Goal: Task Accomplishment & Management: Complete application form

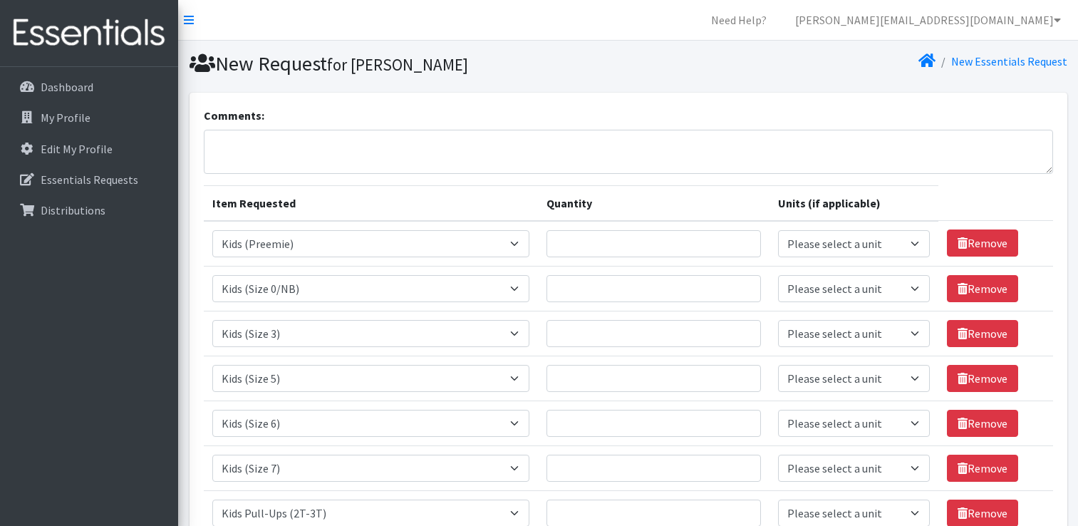
select select "1188"
select select "1187"
select select "1186"
select select "1162"
select select "1164"
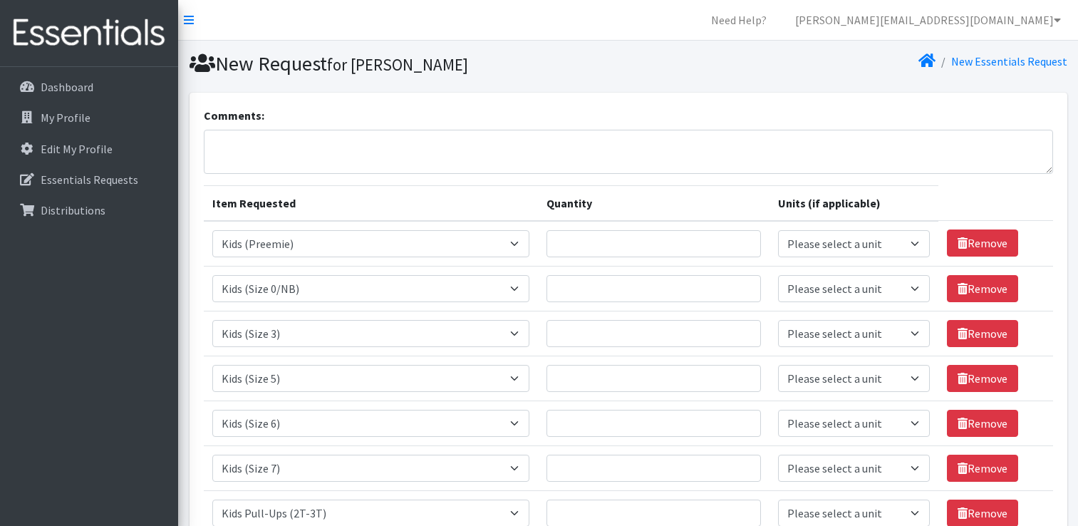
select select "1631"
select select "1169"
select select "1171"
select select "1185"
click at [972, 245] on link "Remove" at bounding box center [982, 242] width 71 height 27
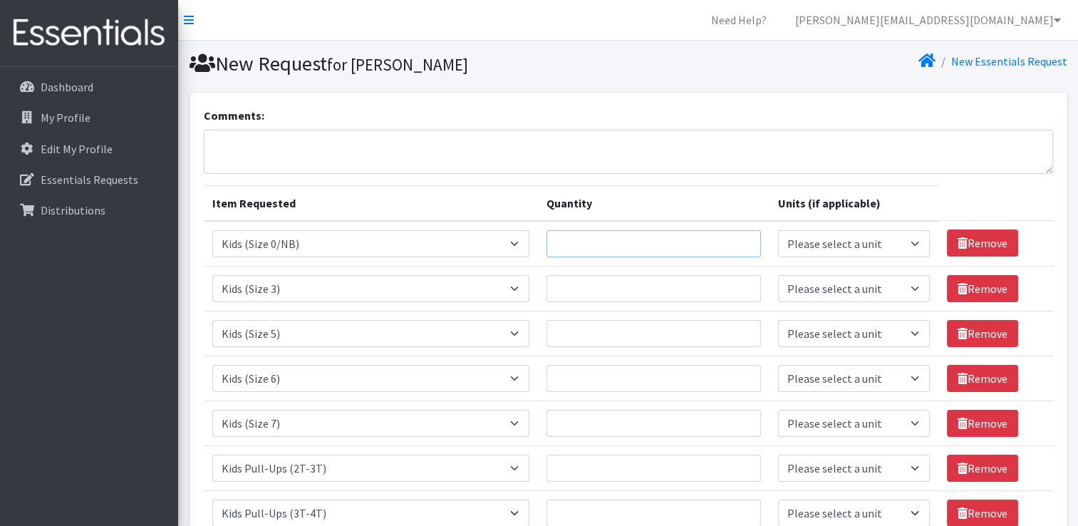
click at [707, 241] on input "Quantity" at bounding box center [653, 243] width 214 height 27
type input "10"
click at [849, 243] on select "Please select a unit units packs" at bounding box center [854, 243] width 152 height 27
select select "pack"
click at [778, 230] on select "Please select a unit units packs" at bounding box center [854, 243] width 152 height 27
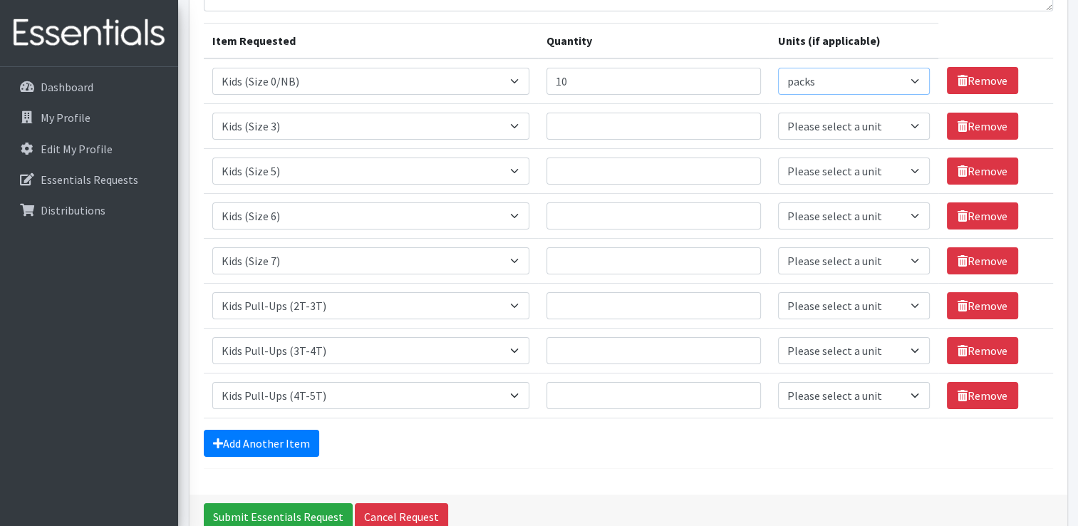
scroll to position [164, 0]
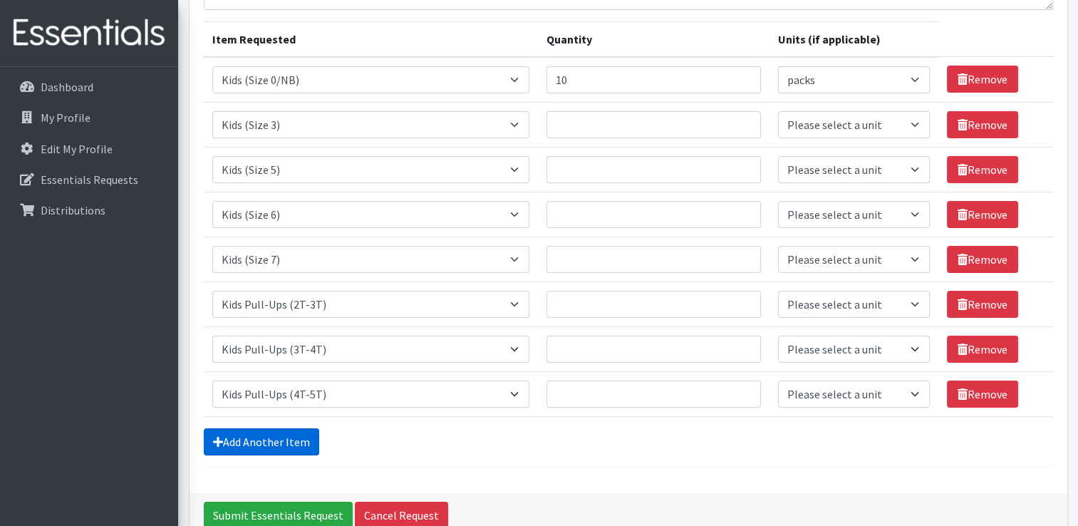
click at [256, 433] on link "Add Another Item" at bounding box center [261, 441] width 115 height 27
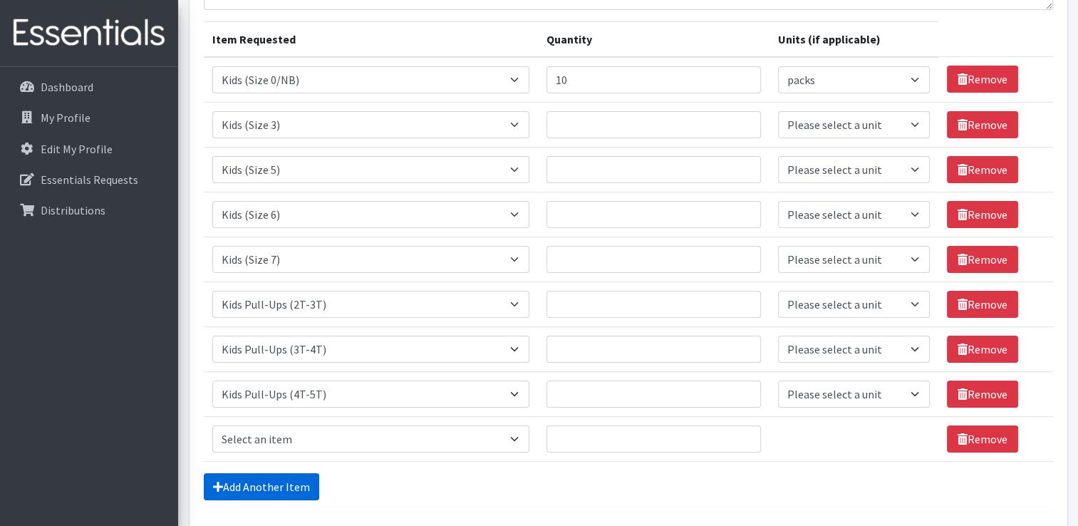
scroll to position [281, 0]
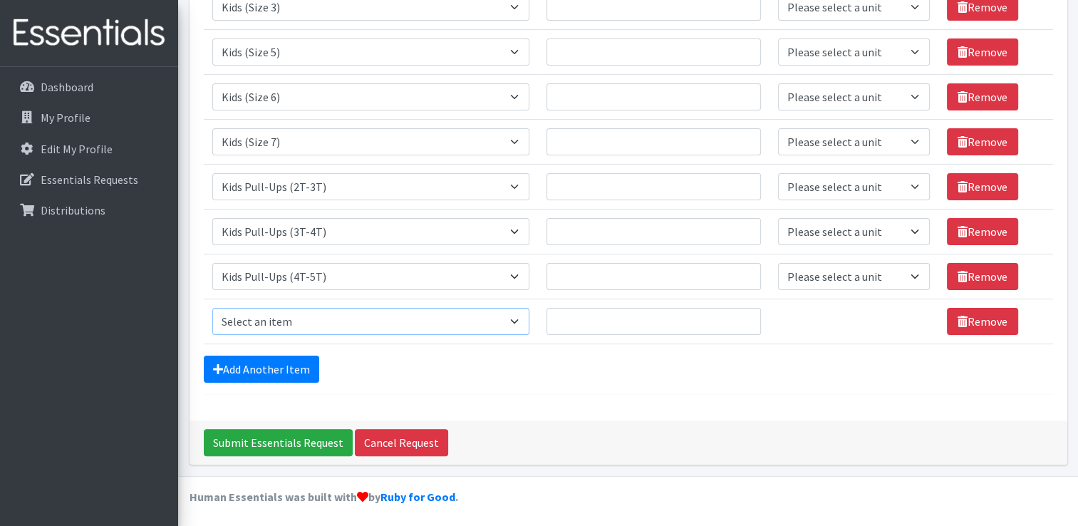
click at [463, 322] on select "Select an item Adult Briefs (Large, approx. 38"-56") Adult Briefs (Medium, appr…" at bounding box center [371, 321] width 318 height 27
select select "1182"
click at [212, 308] on select "Select an item Adult Briefs (Large, approx. 38"-56") Adult Briefs (Medium, appr…" at bounding box center [371, 321] width 318 height 27
click at [709, 322] on input "Quantity" at bounding box center [653, 321] width 214 height 27
type input "5"
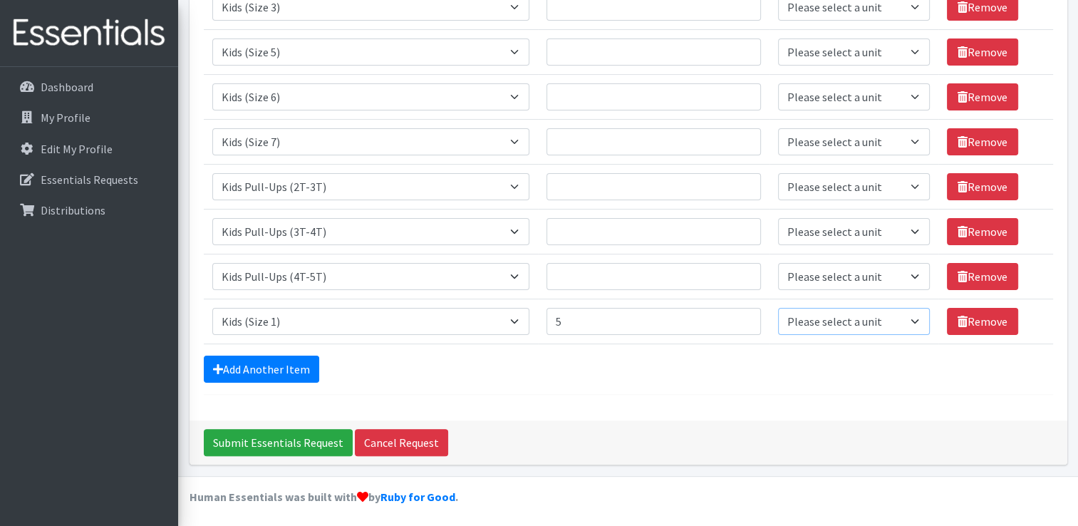
click at [831, 325] on select "Please select a unit units packs" at bounding box center [854, 321] width 152 height 27
select select
click at [778, 308] on select "Please select a unit units packs" at bounding box center [854, 321] width 152 height 27
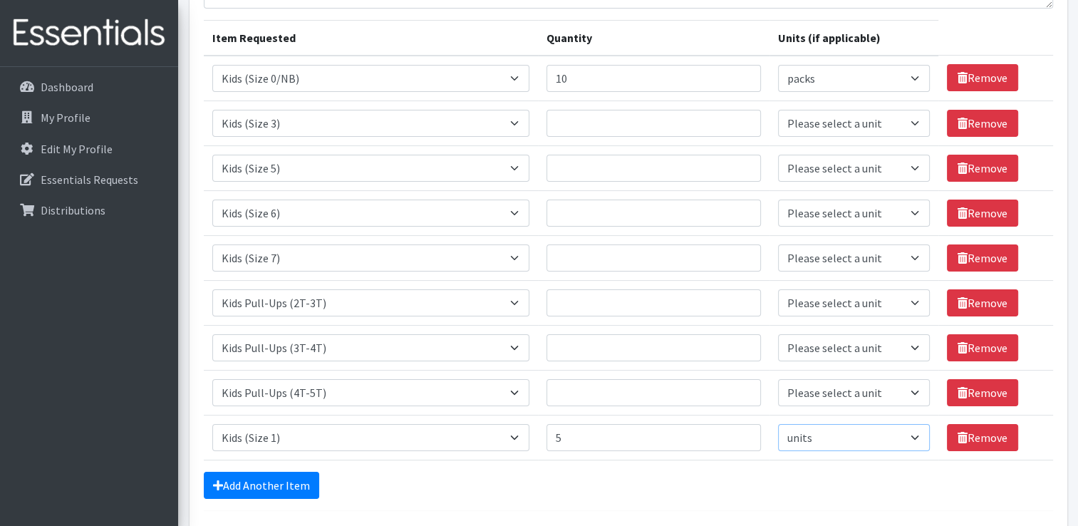
scroll to position [162, 0]
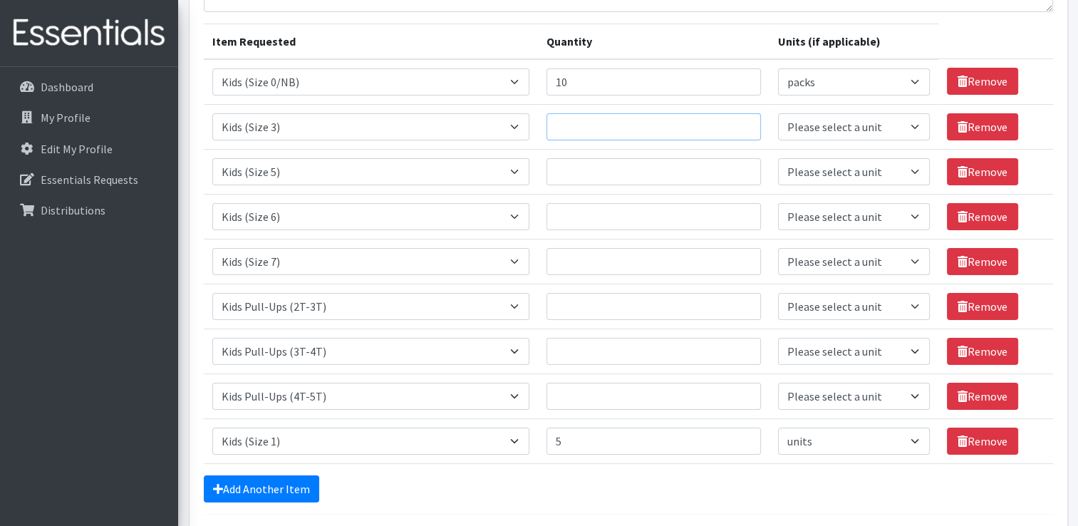
click at [613, 115] on input "Quantity" at bounding box center [653, 126] width 214 height 27
type input "10"
click at [570, 174] on input "Quantity" at bounding box center [653, 171] width 214 height 27
type input "20"
click at [567, 221] on input "Quantity" at bounding box center [653, 216] width 214 height 27
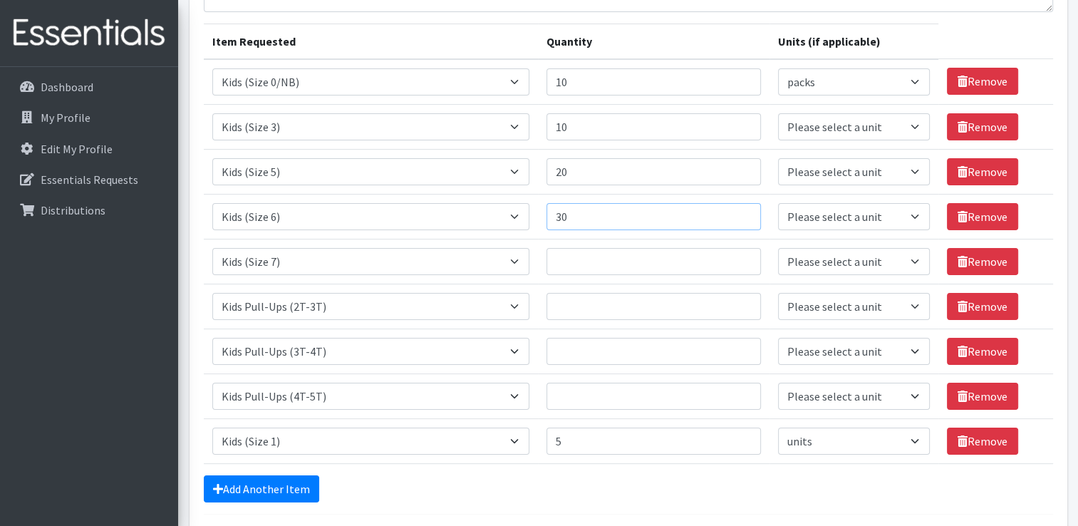
type input "30"
click at [579, 269] on input "Quantity" at bounding box center [653, 261] width 214 height 27
type input "15"
click at [584, 308] on input "Quantity" at bounding box center [653, 306] width 214 height 27
type input "15"
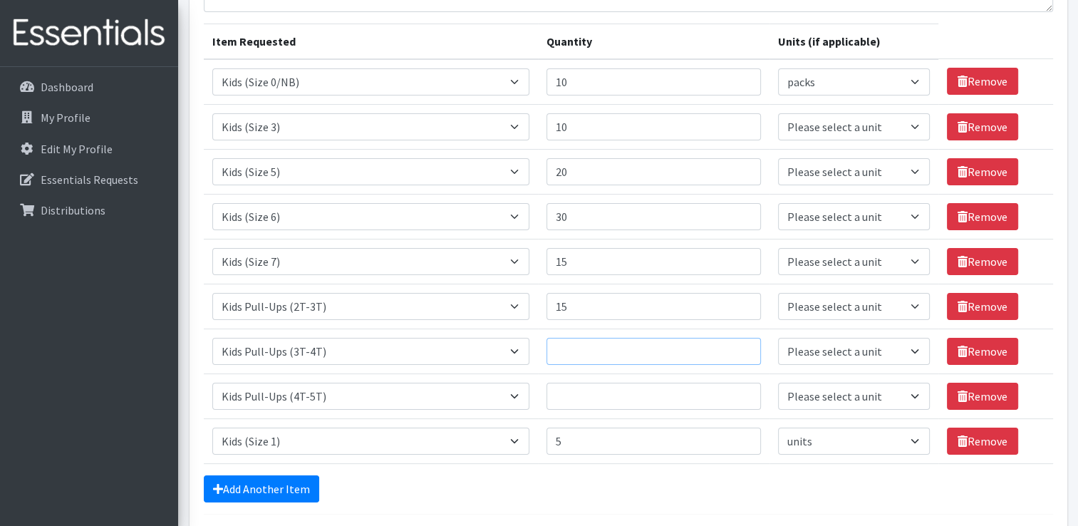
click at [592, 352] on input "Quantity" at bounding box center [653, 351] width 214 height 27
type input "15"
click at [593, 401] on input "Quantity" at bounding box center [653, 396] width 214 height 27
type input "15"
click at [826, 398] on select "Please select a unit units packs" at bounding box center [854, 396] width 152 height 27
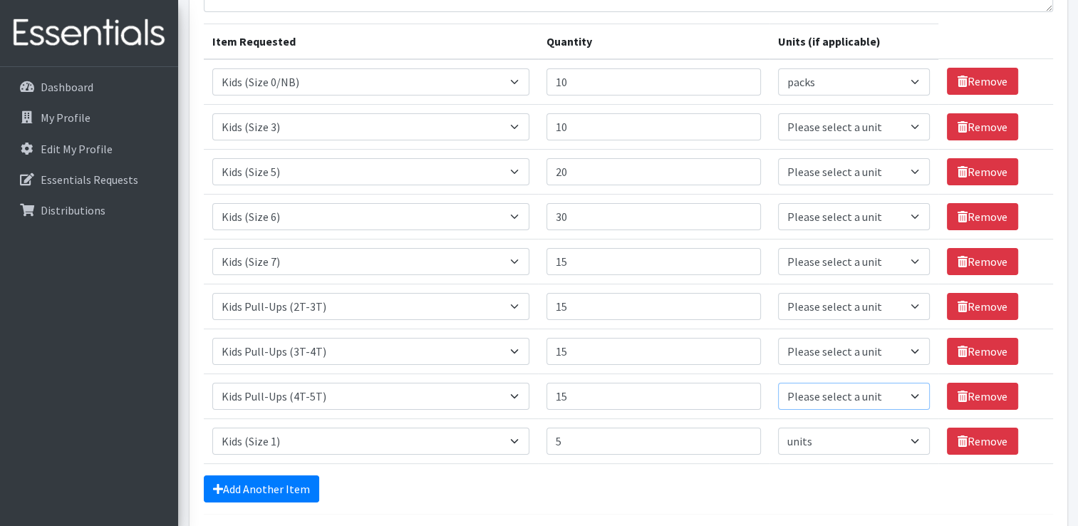
select select
click at [778, 383] on select "Please select a unit units packs" at bounding box center [854, 396] width 152 height 27
click at [868, 361] on select "Please select a unit units packs" at bounding box center [854, 351] width 152 height 27
select select
click at [778, 338] on select "Please select a unit units packs" at bounding box center [854, 351] width 152 height 27
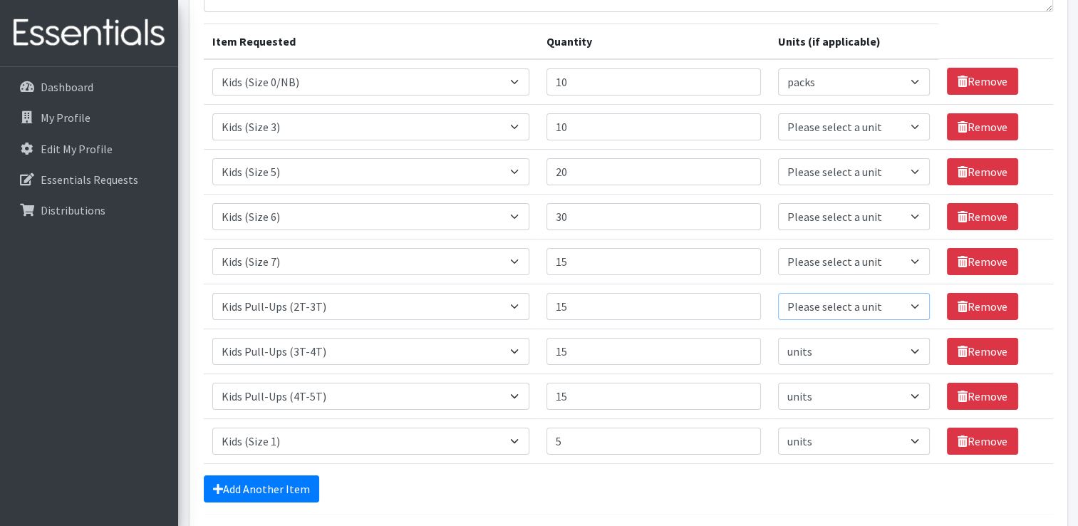
click at [876, 309] on select "Please select a unit units packs" at bounding box center [854, 306] width 152 height 27
select select
click at [778, 293] on select "Please select a unit units packs" at bounding box center [854, 306] width 152 height 27
click at [880, 259] on select "Please select a unit units packs" at bounding box center [854, 261] width 152 height 27
select select
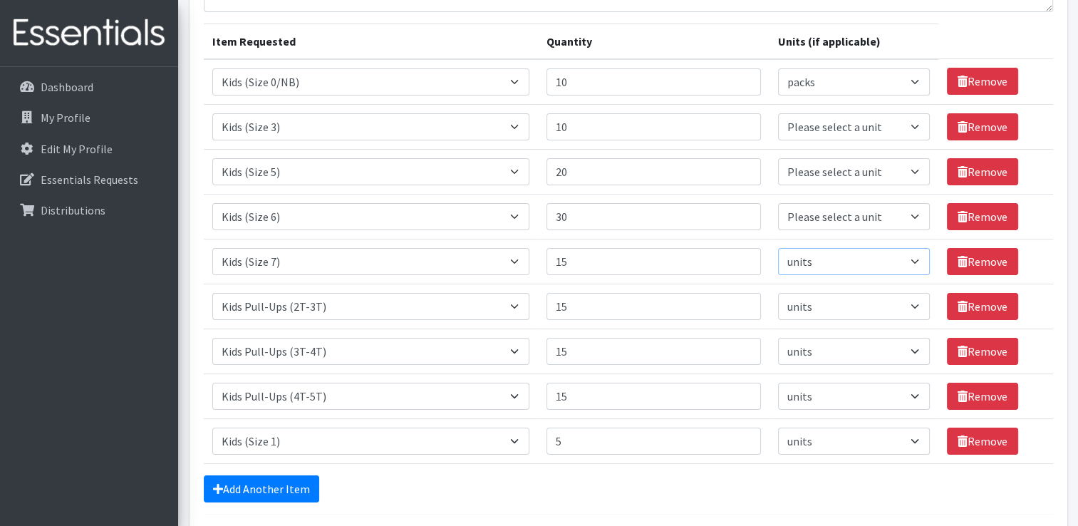
click at [778, 248] on select "Please select a unit units packs" at bounding box center [854, 261] width 152 height 27
click at [873, 216] on select "Please select a unit units packs" at bounding box center [854, 216] width 152 height 27
select select
click at [778, 203] on select "Please select a unit units packs" at bounding box center [854, 216] width 152 height 27
click at [878, 162] on select "Please select a unit units packs" at bounding box center [854, 171] width 152 height 27
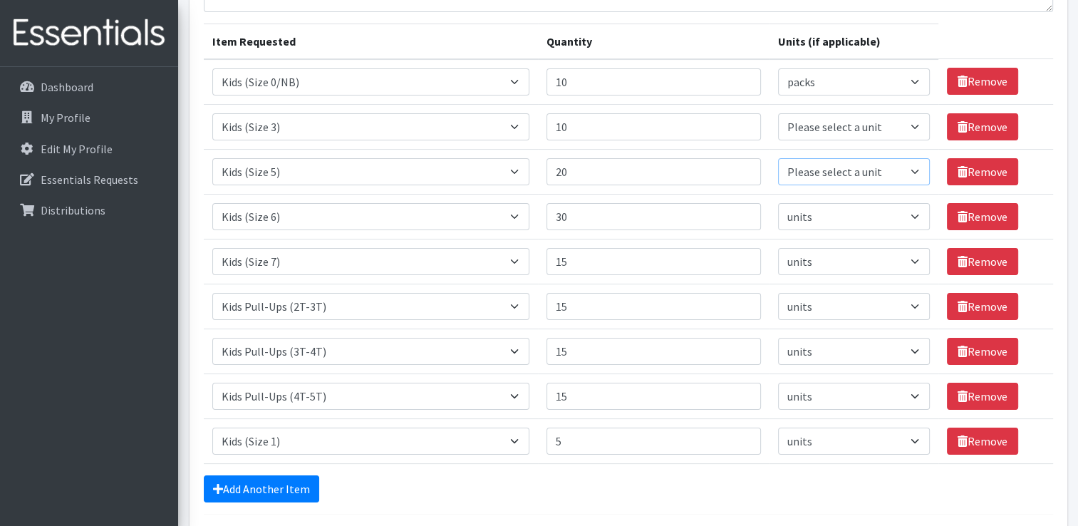
select select
click at [778, 158] on select "Please select a unit units packs" at bounding box center [854, 171] width 152 height 27
click at [870, 123] on select "Please select a unit units packs" at bounding box center [854, 126] width 152 height 27
select select
click at [778, 113] on select "Please select a unit units packs" at bounding box center [854, 126] width 152 height 27
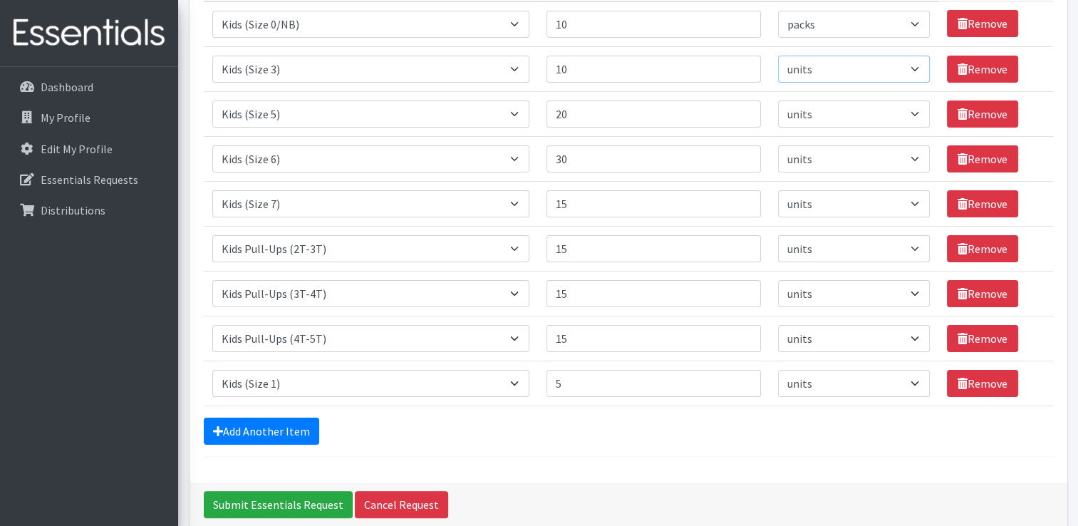
scroll to position [281, 0]
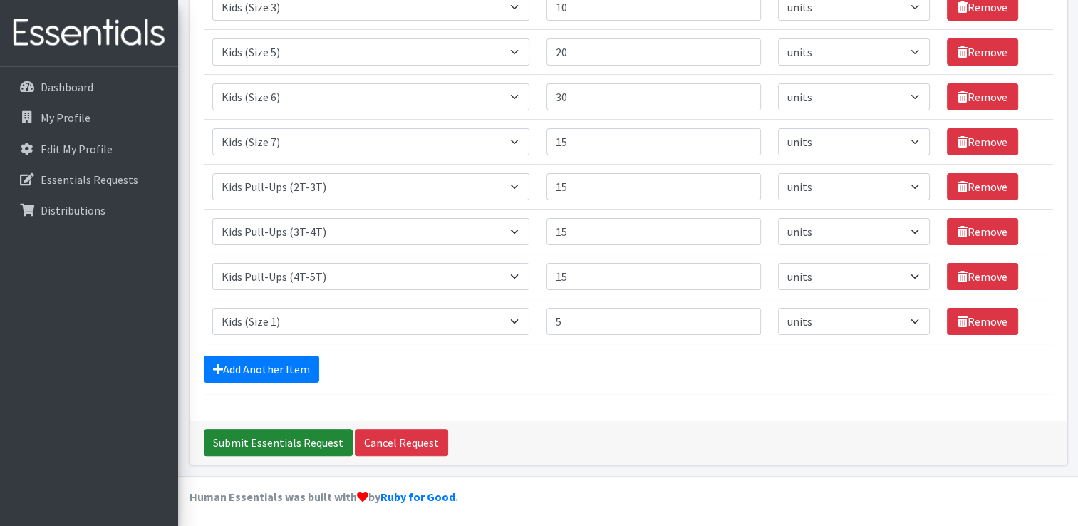
click at [274, 444] on input "Submit Essentials Request" at bounding box center [278, 442] width 149 height 27
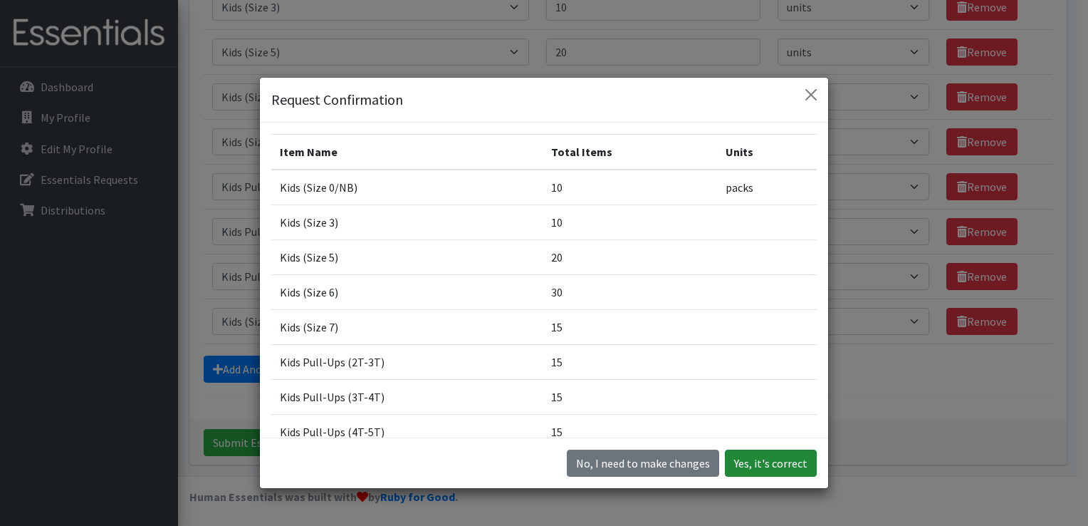
click at [765, 467] on button "Yes, it's correct" at bounding box center [771, 462] width 92 height 27
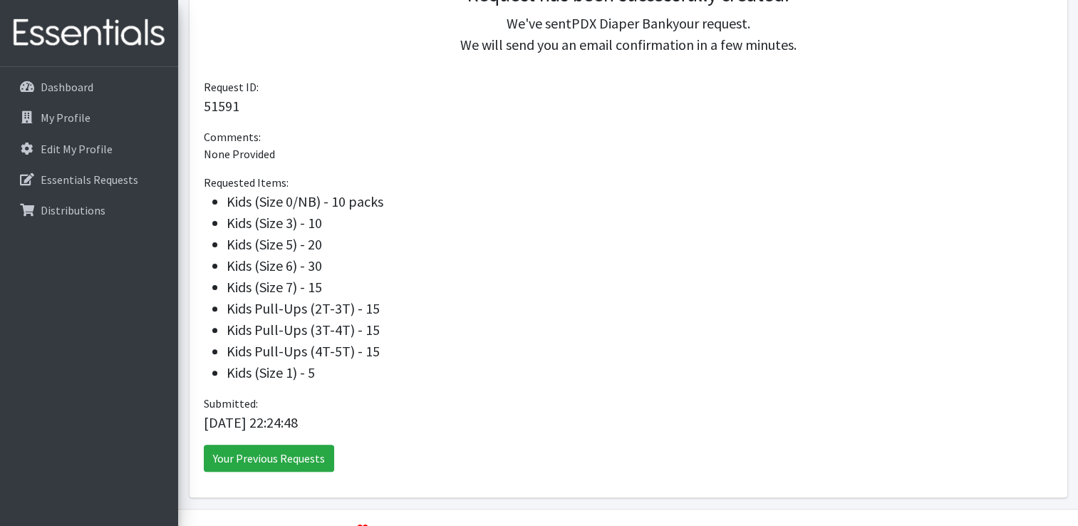
scroll to position [415, 0]
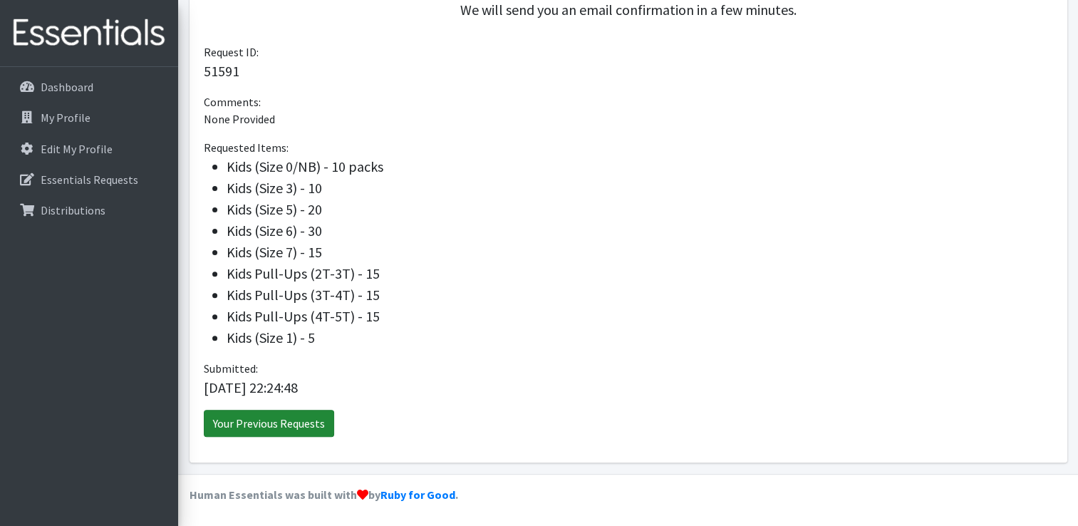
click at [283, 417] on link "Your Previous Requests" at bounding box center [269, 423] width 130 height 27
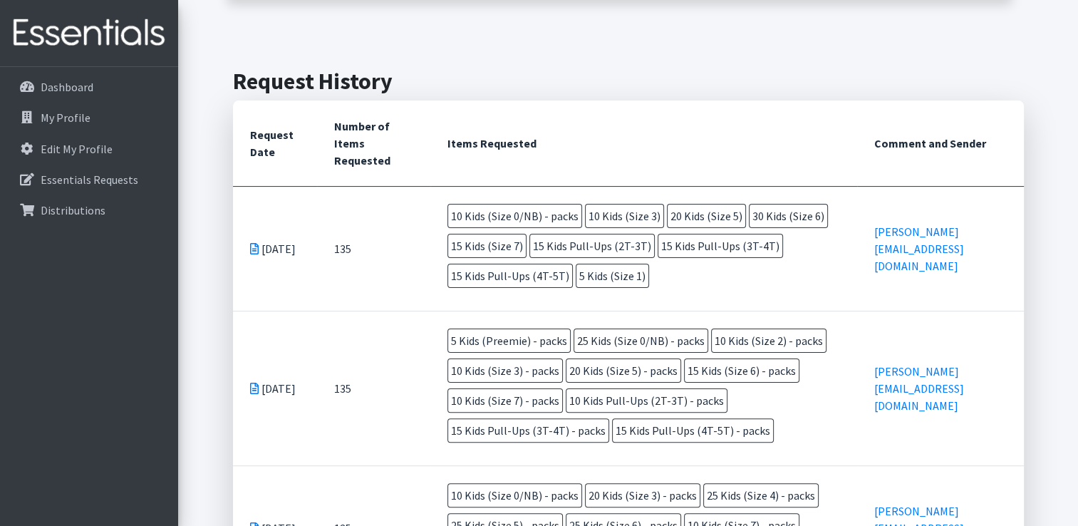
scroll to position [279, 0]
click at [593, 215] on span "10 Kids (Size 3)" at bounding box center [624, 215] width 79 height 24
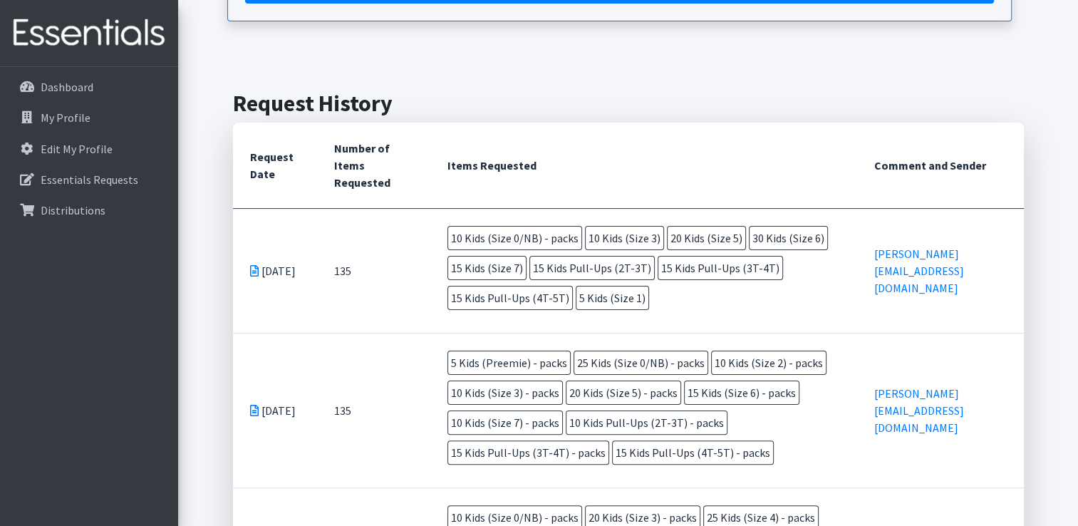
scroll to position [264, 0]
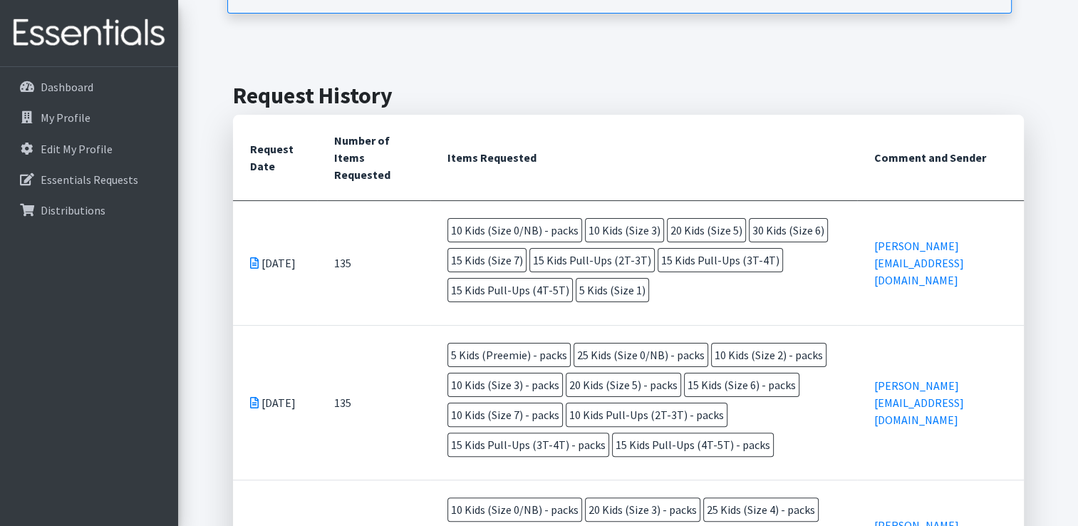
click at [588, 236] on span "10 Kids (Size 3)" at bounding box center [624, 230] width 79 height 24
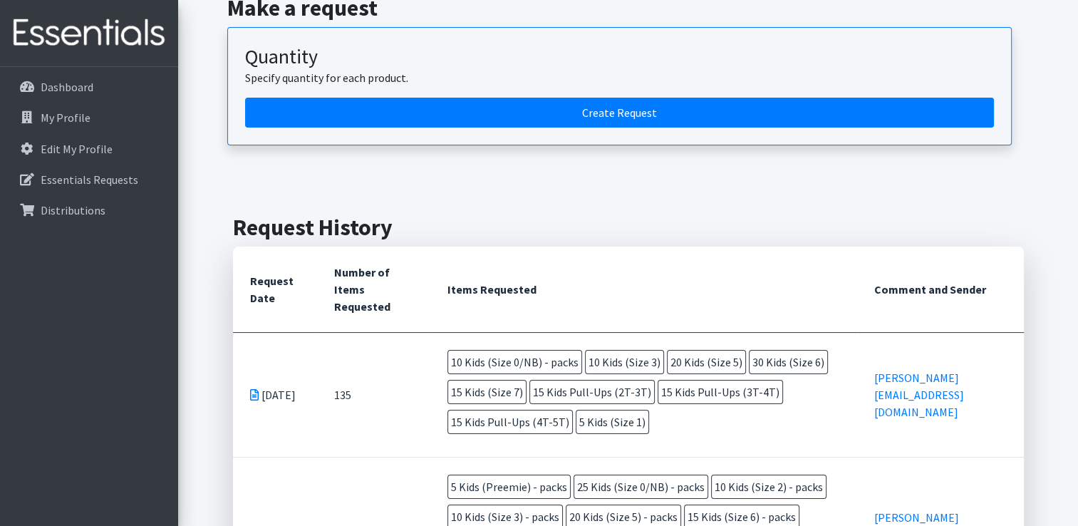
scroll to position [170, 0]
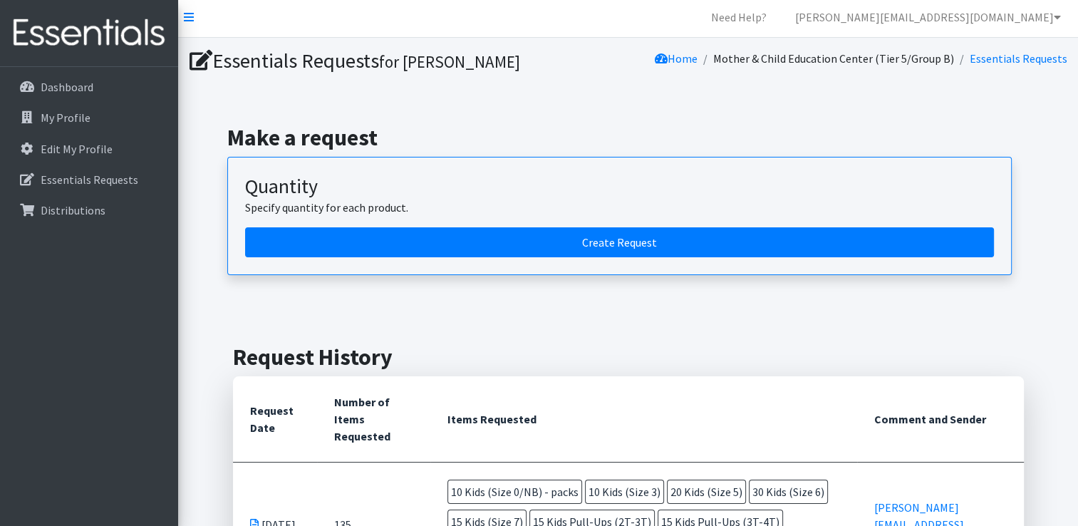
click at [581, 35] on nav "Need Help? jessicar@momchildpdx.org Organization Settings My Co-Workers My Prof…" at bounding box center [628, 17] width 900 height 41
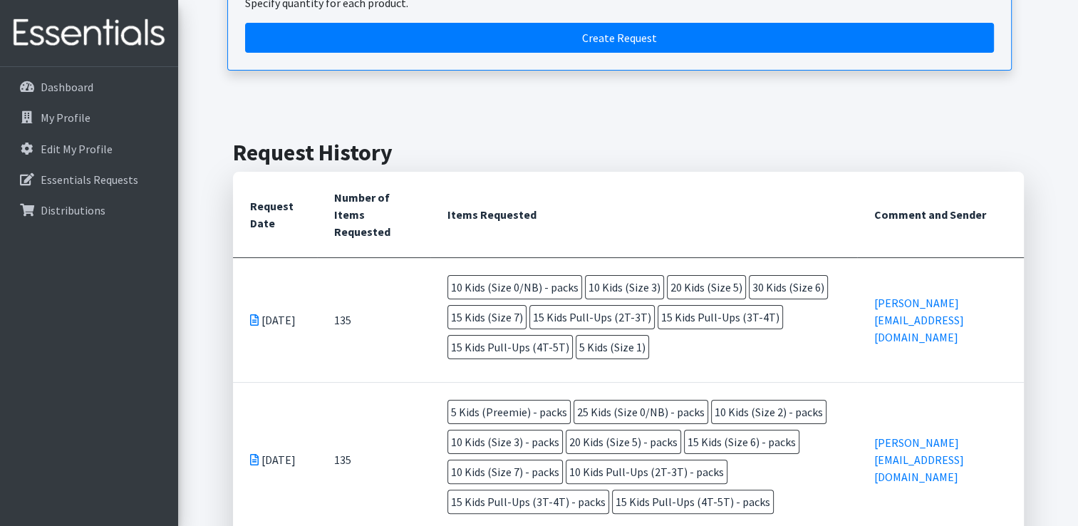
scroll to position [0, 0]
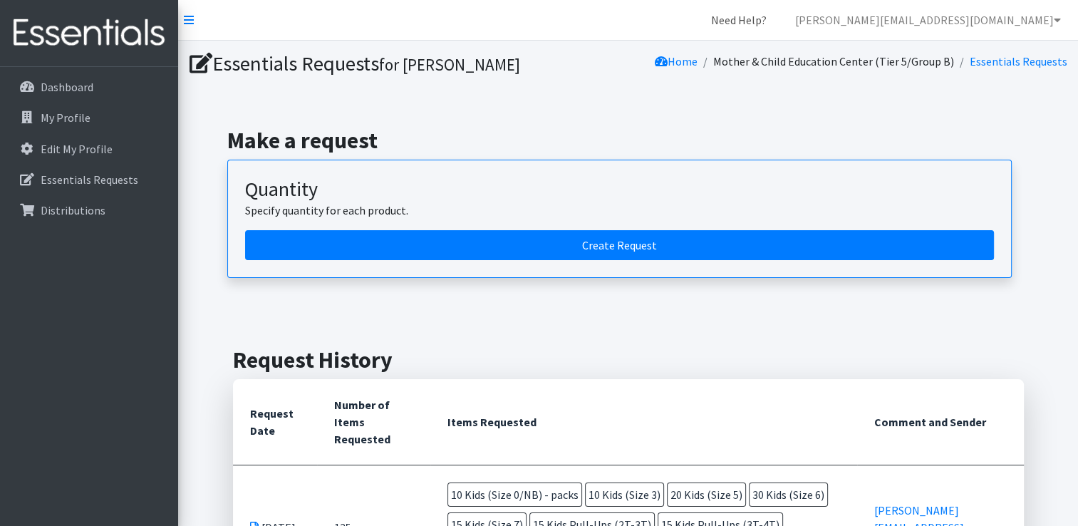
click at [778, 15] on link "Need Help?" at bounding box center [738, 20] width 78 height 28
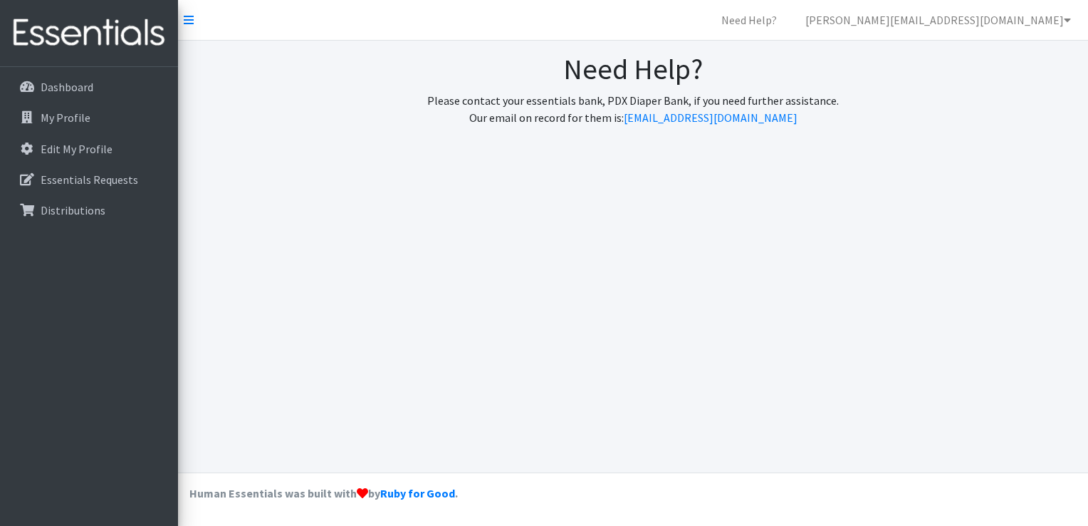
drag, startPoint x: 774, startPoint y: 118, endPoint x: 644, endPoint y: 130, distance: 130.2
click at [645, 129] on div "Need Help? Please contact your essentials bank, PDX Diaper Bank, if you need fu…" at bounding box center [633, 95] width 910 height 108
copy p ": info@pdxdiaperbank.org"
click at [765, 135] on div "Need Help? Please contact your essentials bank, PDX Diaper Bank, if you need fu…" at bounding box center [633, 95] width 910 height 108
click at [760, 115] on link "info@pdxdiaperbank.org" at bounding box center [711, 117] width 174 height 14
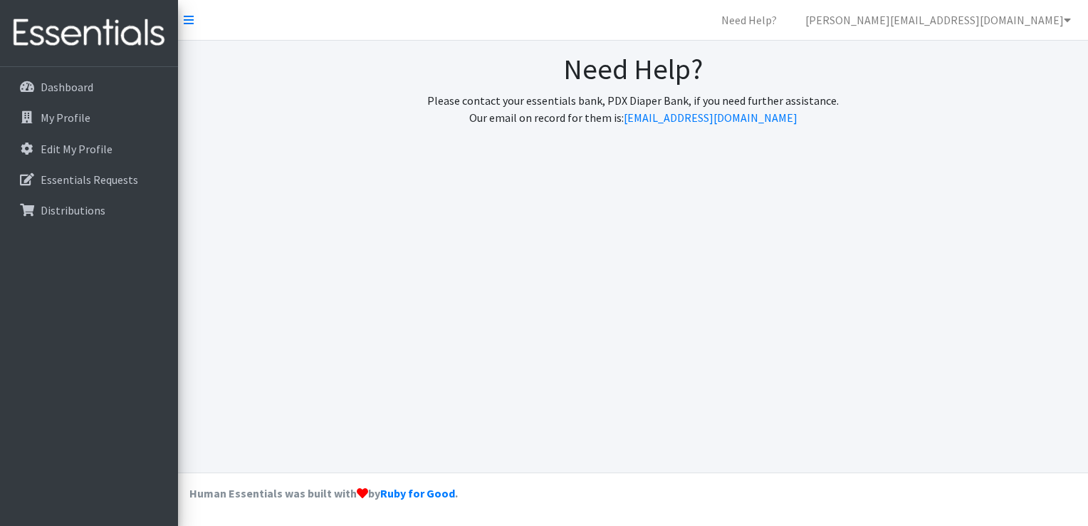
click at [776, 135] on div "Need Help? Please contact your essentials bank, PDX Diaper Bank, if you need fu…" at bounding box center [633, 95] width 910 height 108
drag, startPoint x: 778, startPoint y: 121, endPoint x: 650, endPoint y: 122, distance: 128.2
click at [650, 122] on p "Please contact your essentials bank, PDX Diaper Bank, if you need further assis…" at bounding box center [633, 109] width 888 height 34
copy link "info@pdxdiaperbank.org"
click at [95, 150] on p "Edit My Profile" at bounding box center [77, 149] width 72 height 14
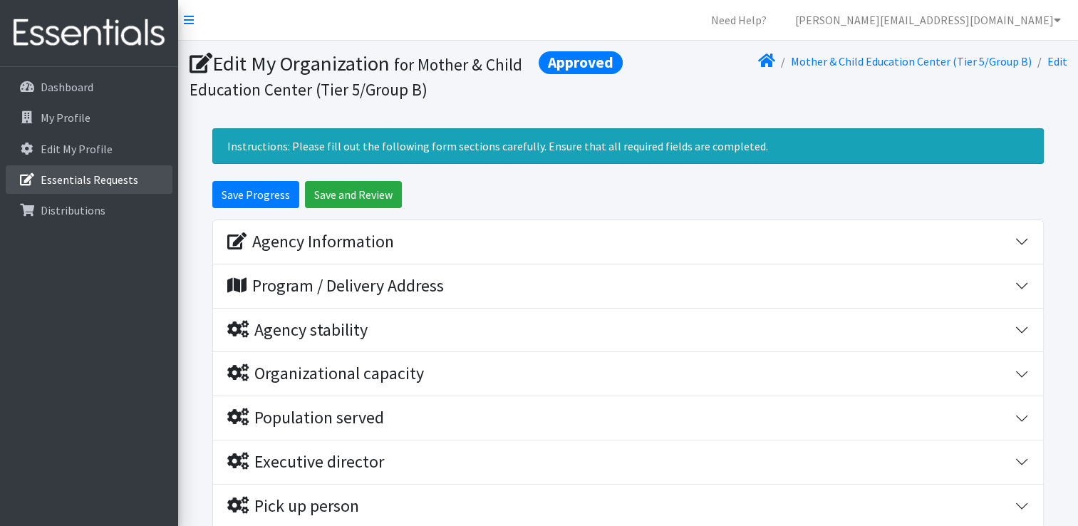
click at [104, 187] on link "Essentials Requests" at bounding box center [89, 179] width 167 height 28
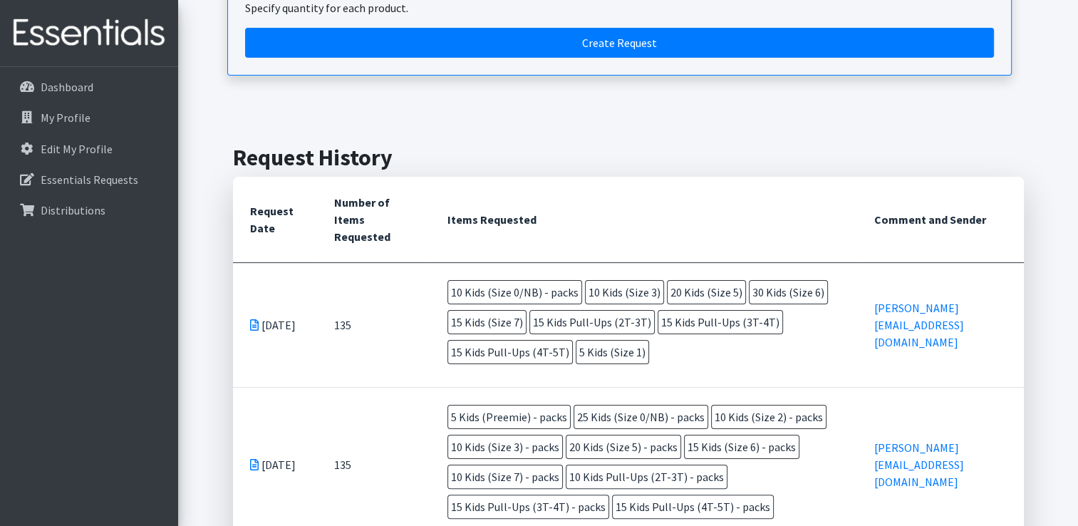
scroll to position [214, 0]
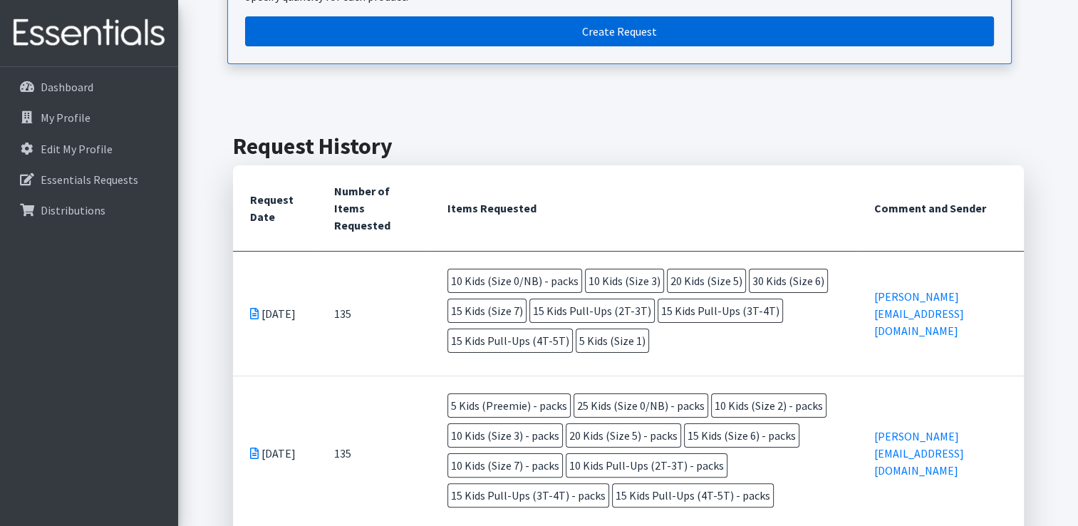
click at [493, 36] on link "Create Request" at bounding box center [619, 31] width 749 height 30
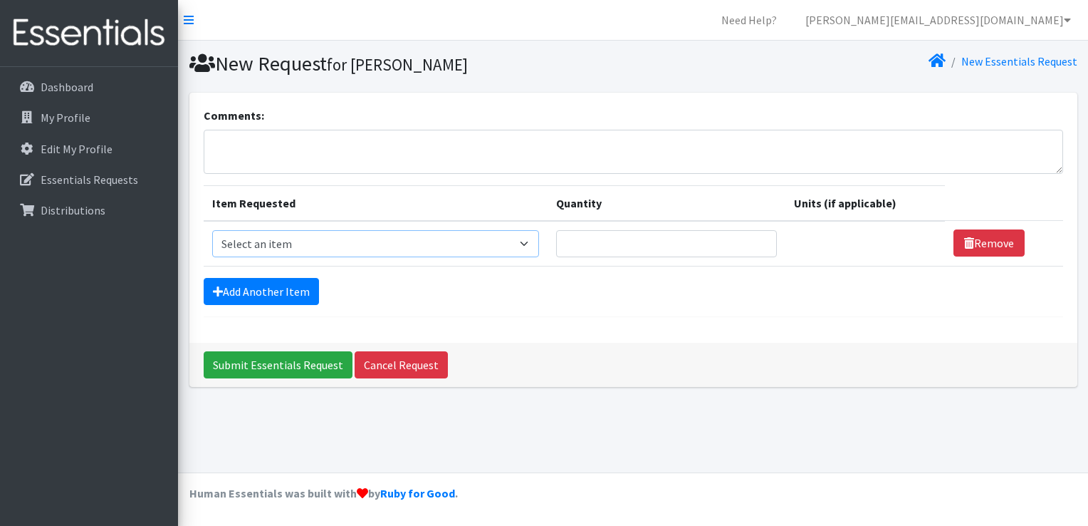
click at [459, 246] on select "Select an item Adult Briefs (Large, approx. 38"-56") Adult Briefs (Medium, appr…" at bounding box center [376, 243] width 328 height 27
click at [492, 261] on td "Item Requested Select an item Adult Briefs (Large, approx. 38"-56") Adult Brief…" at bounding box center [376, 244] width 345 height 46
click at [453, 145] on textarea "Comments:" at bounding box center [634, 152] width 860 height 44
type textarea "Hello, I realized I selected units, rather than packs, for our August order. I …"
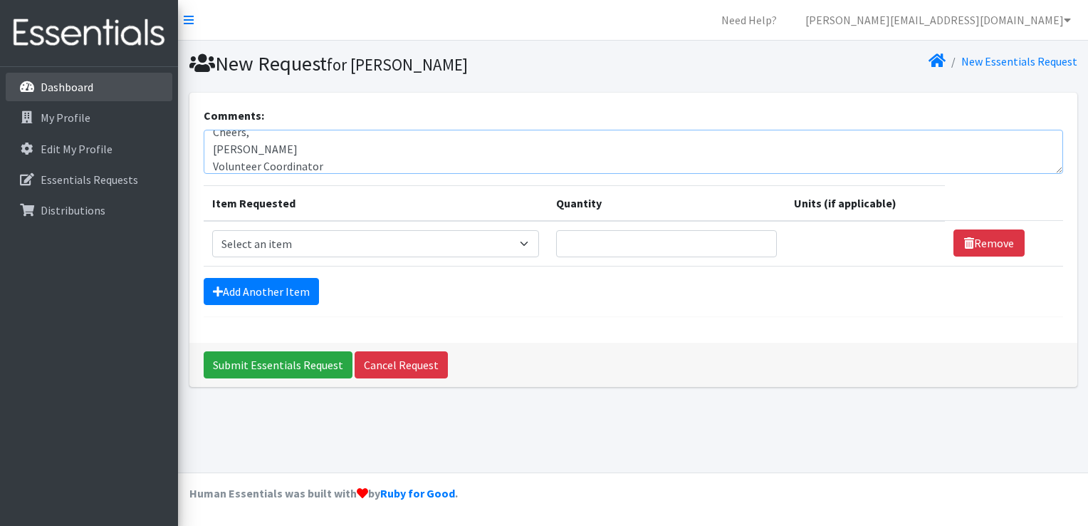
scroll to position [0, 0]
drag, startPoint x: 353, startPoint y: 158, endPoint x: 109, endPoint y: 93, distance: 253.0
click at [109, 93] on div "Need Help? jessicar@momchildpdx.org Organization Settings My Co-Workers My Prof…" at bounding box center [544, 263] width 1088 height 526
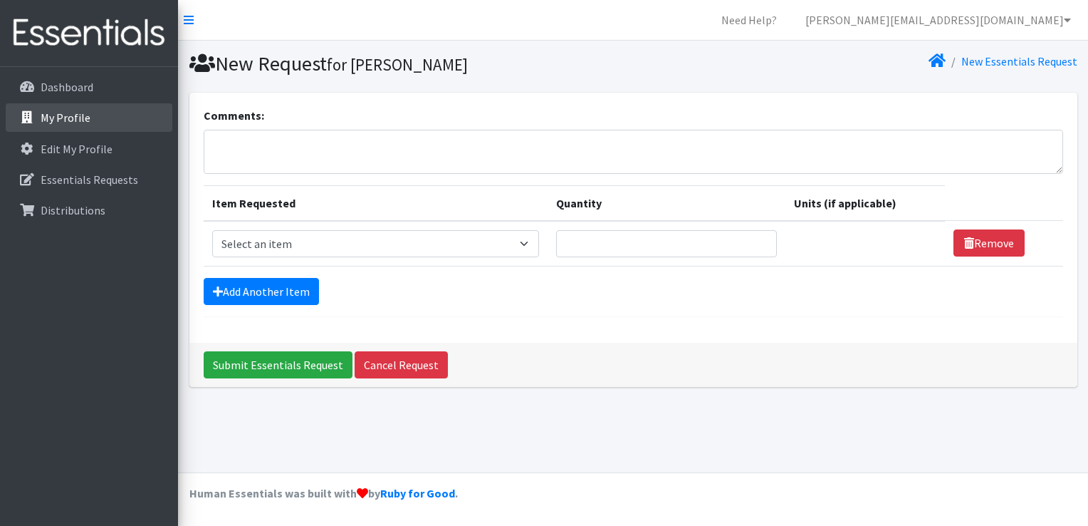
click at [93, 118] on link "My Profile" at bounding box center [89, 117] width 167 height 28
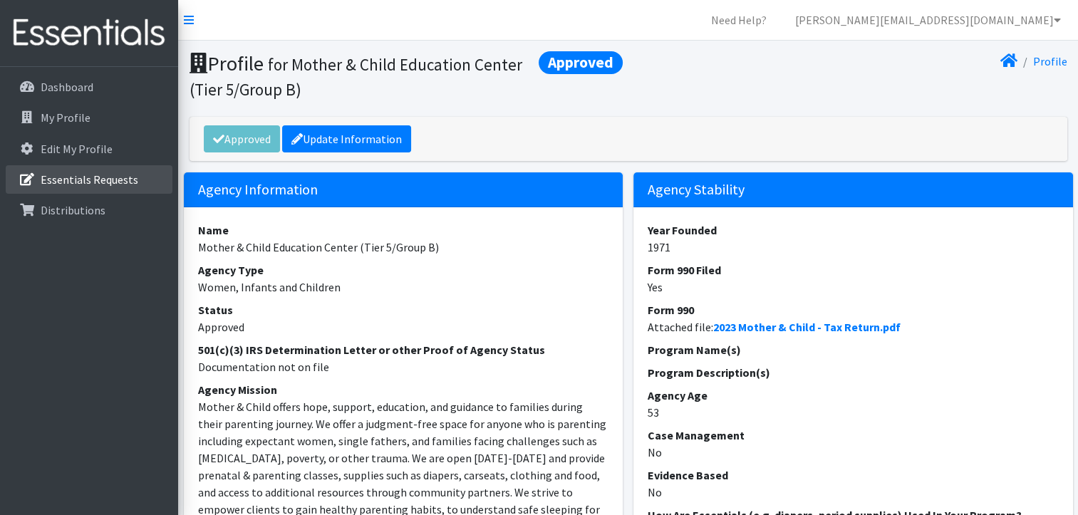
click at [103, 174] on p "Essentials Requests" at bounding box center [90, 179] width 98 height 14
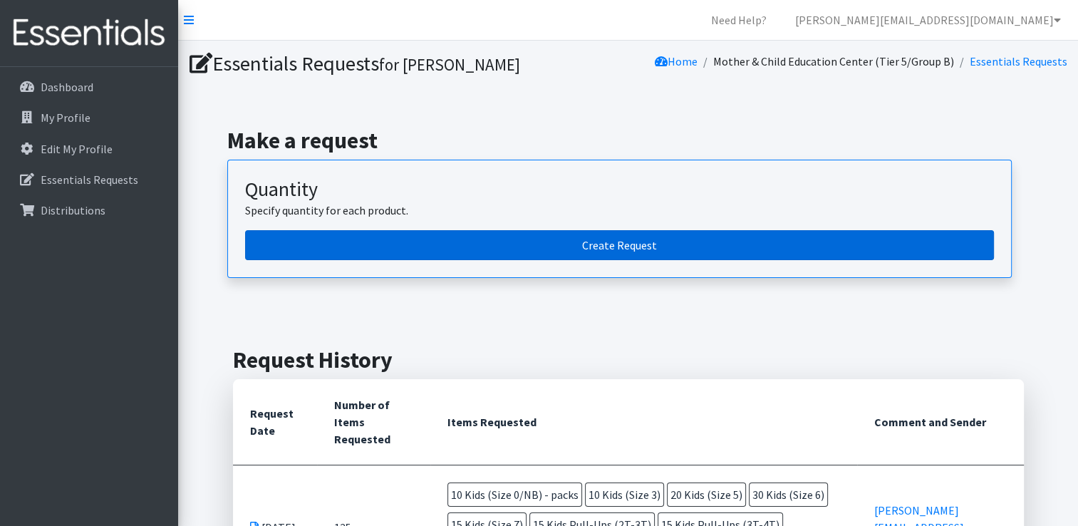
click at [449, 249] on link "Create Request" at bounding box center [619, 245] width 749 height 30
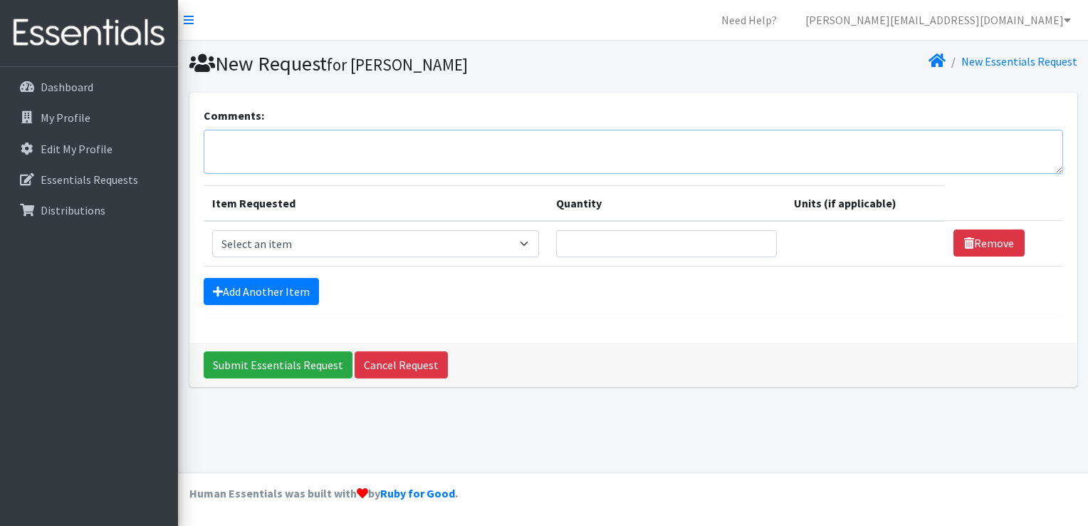
click at [327, 156] on textarea "Comments:" at bounding box center [634, 152] width 860 height 44
paste textarea "Hello, I realized I selected units, rather than packs, for our August order. I …"
click at [239, 142] on textarea "Hello, I realized I selected units, rather than packs, for our August order. I …" at bounding box center [634, 152] width 860 height 44
click at [249, 150] on textarea "Hello, I realized I selected units, rather than packs, for our August order. I …" at bounding box center [634, 152] width 860 height 44
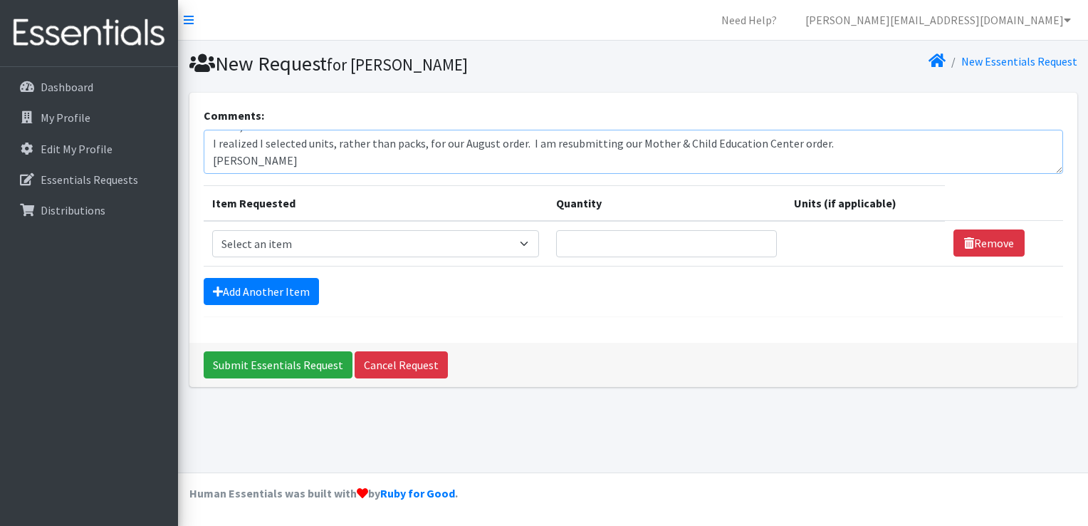
scroll to position [34, 0]
type textarea "Hello, I realized I selected units, rather than packs, for our August order. I …"
click at [345, 246] on select "Select an item Adult Briefs (Large, approx. 38"-56") Adult Briefs (Medium, appr…" at bounding box center [376, 243] width 328 height 27
select select "1187"
click at [212, 230] on select "Select an item Adult Briefs (Large, approx. 38"-56") Adult Briefs (Medium, appr…" at bounding box center [376, 243] width 328 height 27
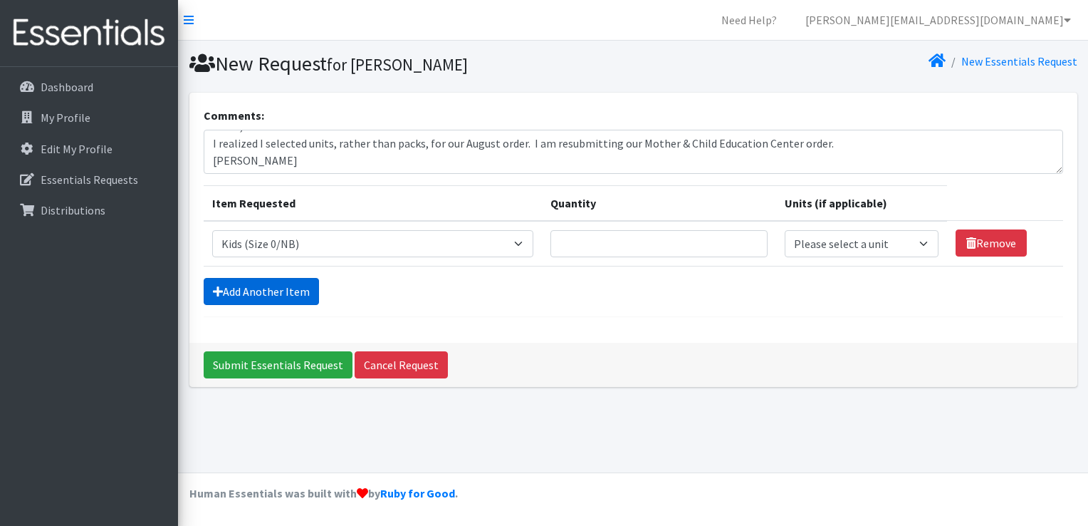
click at [278, 281] on link "Add Another Item" at bounding box center [261, 291] width 115 height 27
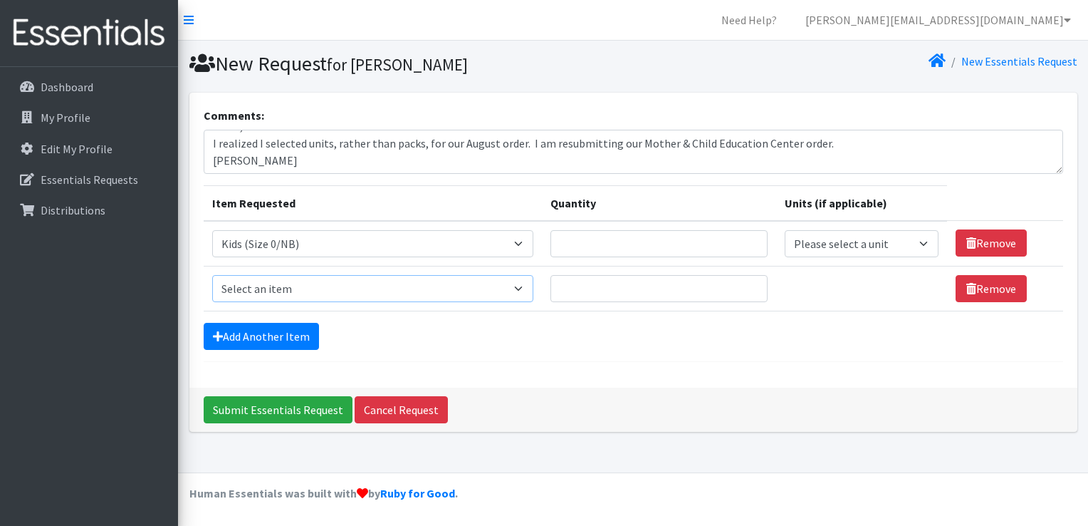
click at [289, 292] on select "Select an item Adult Briefs (Large, approx. 38"-56") Adult Briefs (Medium, appr…" at bounding box center [373, 288] width 322 height 27
click at [212, 275] on select "Select an item Adult Briefs (Large, approx. 38"-56") Adult Briefs (Medium, appr…" at bounding box center [373, 288] width 322 height 27
click at [308, 284] on select "Select an item Adult Briefs (Large, approx. 38"-56") Adult Briefs (Medium, appr…" at bounding box center [373, 288] width 322 height 27
select select "1182"
click at [212, 275] on select "Select an item Adult Briefs (Large, approx. 38"-56") Adult Briefs (Medium, appr…" at bounding box center [373, 288] width 322 height 27
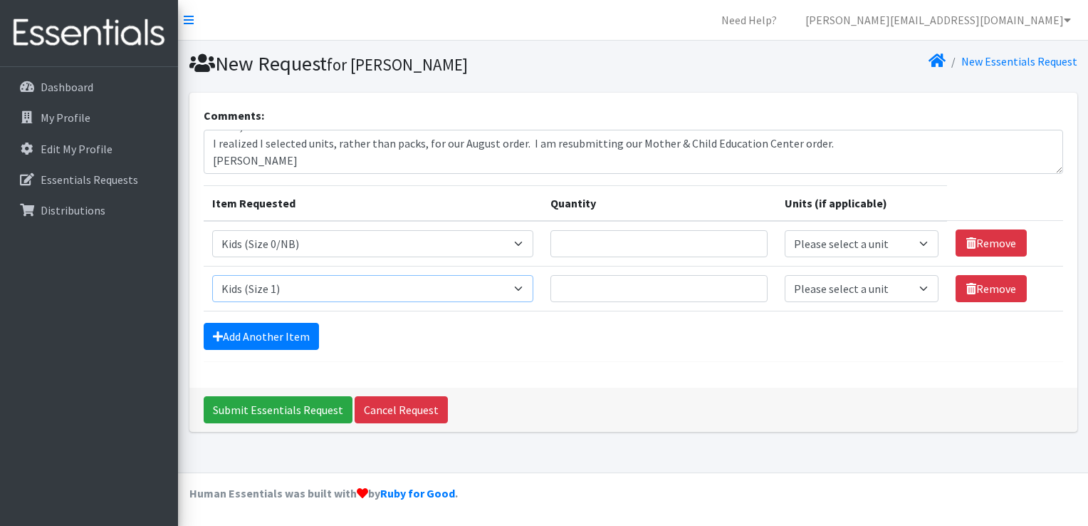
click at [303, 289] on select "Select an item Adult Briefs (Large, approx. 38"-56") Adult Briefs (Medium, appr…" at bounding box center [373, 288] width 322 height 27
click at [285, 329] on link "Add Another Item" at bounding box center [261, 336] width 115 height 27
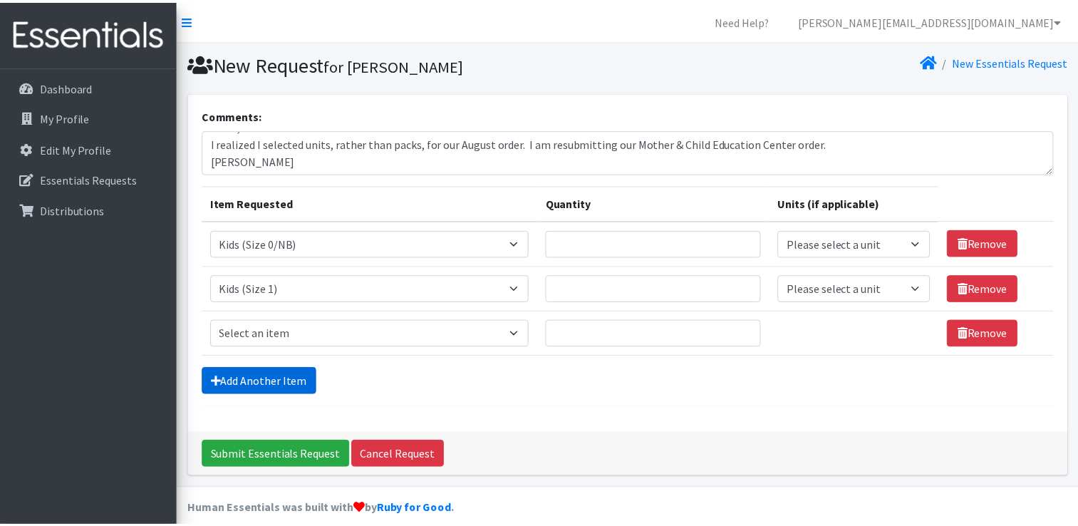
scroll to position [13, 0]
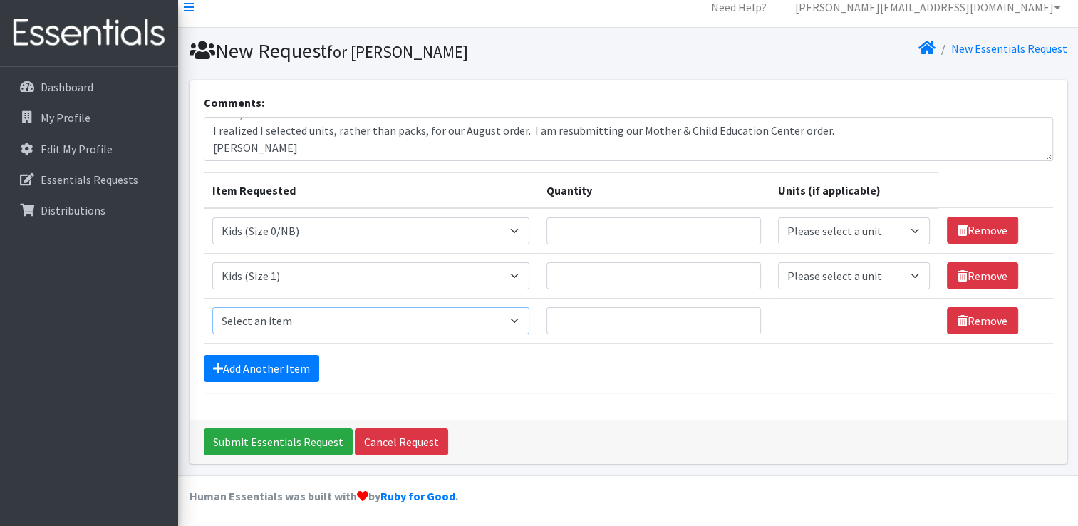
click at [305, 325] on select "Select an item Adult Briefs (Large, approx. 38"-56") Adult Briefs (Medium, appr…" at bounding box center [371, 320] width 318 height 27
select select "1186"
click at [212, 307] on select "Select an item Adult Briefs (Large, approx. 38"-56") Adult Briefs (Medium, appr…" at bounding box center [371, 320] width 318 height 27
click at [289, 373] on link "Add Another Item" at bounding box center [261, 368] width 115 height 27
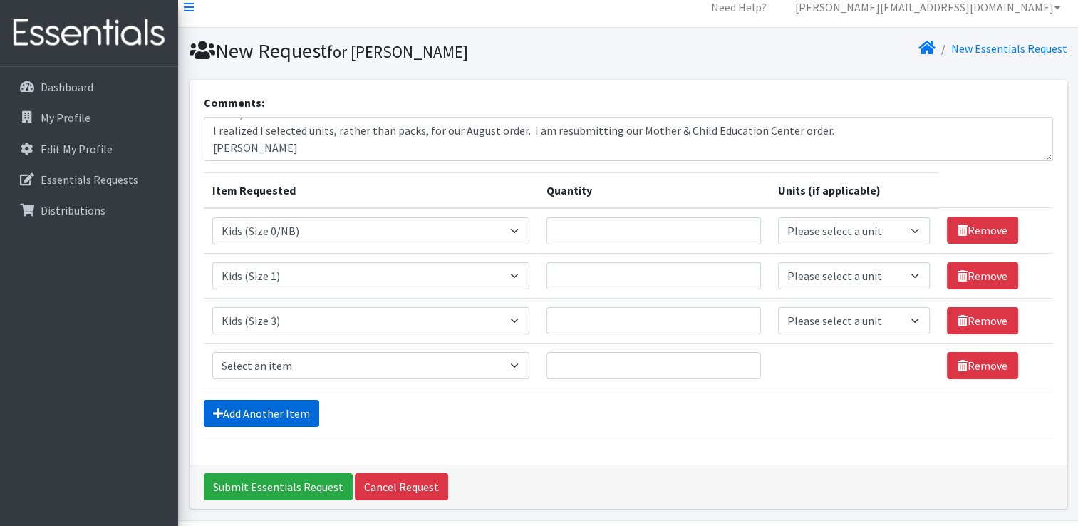
scroll to position [58, 0]
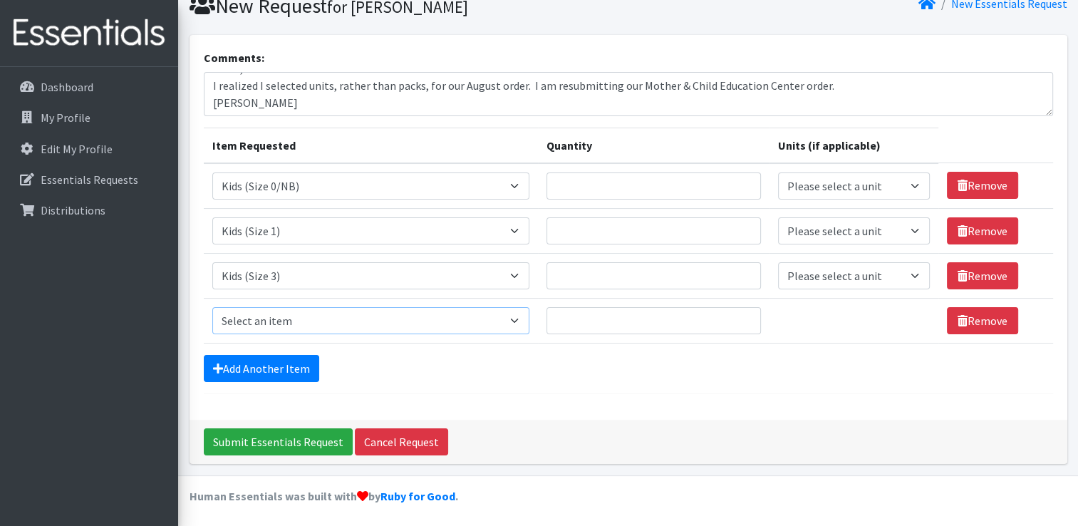
click at [338, 322] on select "Select an item Adult Briefs (Large, approx. 38"-56") Adult Briefs (Medium, appr…" at bounding box center [371, 320] width 318 height 27
select select "1162"
click at [212, 307] on select "Select an item Adult Briefs (Large, approx. 38"-56") Adult Briefs (Medium, appr…" at bounding box center [371, 320] width 318 height 27
click at [301, 371] on link "Add Another Item" at bounding box center [261, 368] width 115 height 27
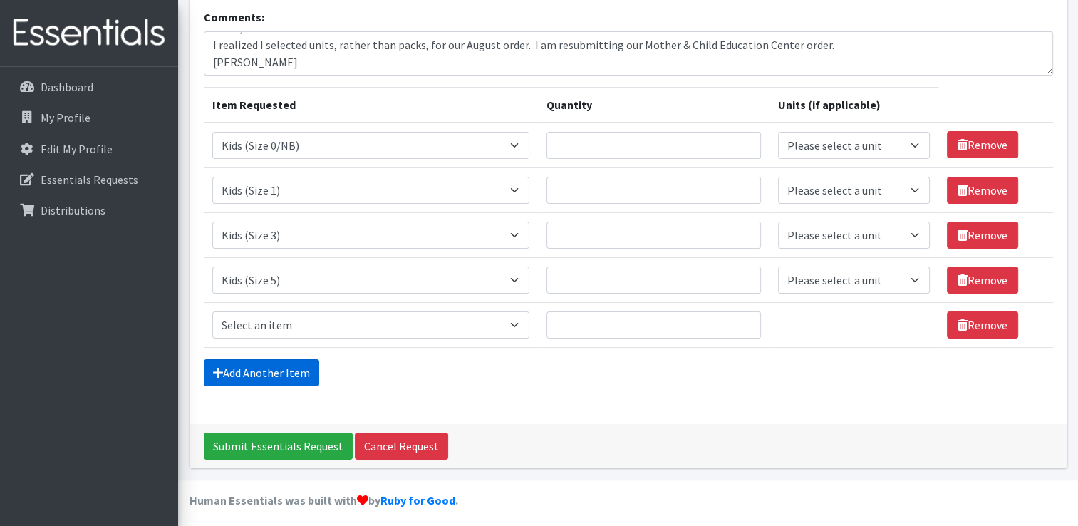
scroll to position [103, 0]
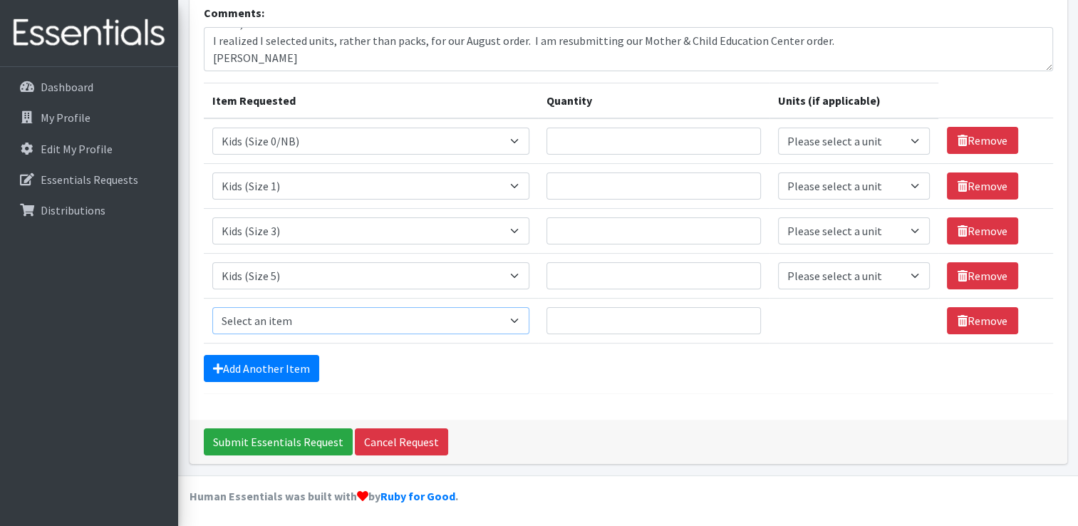
click at [313, 318] on select "Select an item Adult Briefs (Large, approx. 38"-56") Adult Briefs (Medium, appr…" at bounding box center [371, 320] width 318 height 27
select select "1164"
click at [212, 307] on select "Select an item Adult Briefs (Large, approx. 38"-56") Adult Briefs (Medium, appr…" at bounding box center [371, 320] width 318 height 27
click at [295, 370] on link "Add Another Item" at bounding box center [261, 368] width 115 height 27
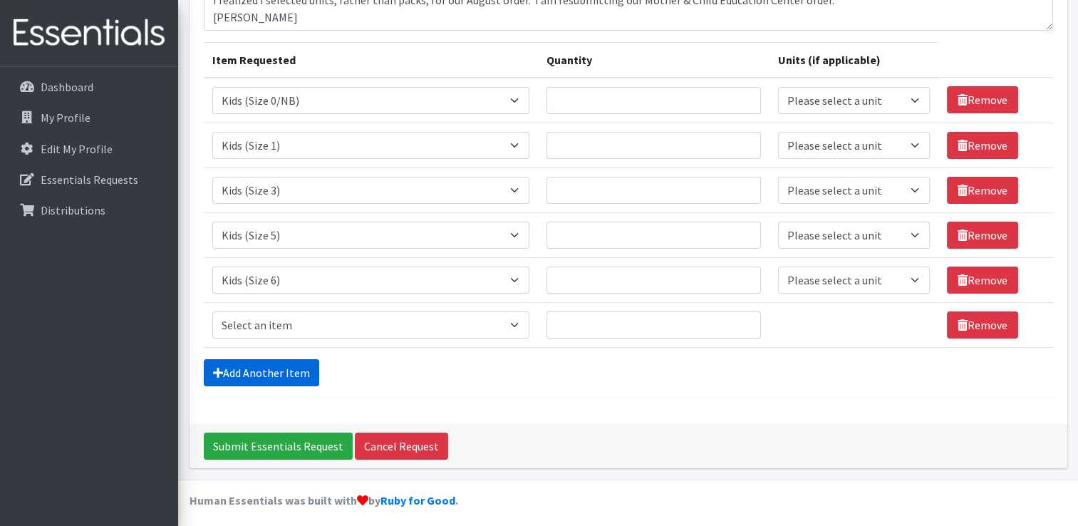
scroll to position [147, 0]
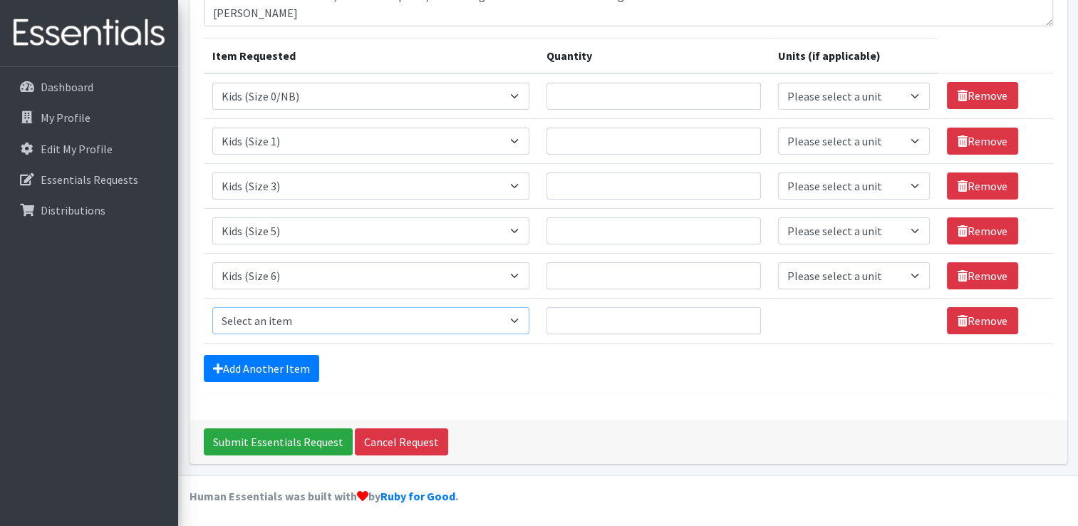
click at [326, 317] on select "Select an item Adult Briefs (Large, approx. 38"-56") Adult Briefs (Medium, appr…" at bounding box center [371, 320] width 318 height 27
select select "1631"
click at [212, 307] on select "Select an item Adult Briefs (Large, approx. 38"-56") Adult Briefs (Medium, appr…" at bounding box center [371, 320] width 318 height 27
click at [299, 373] on link "Add Another Item" at bounding box center [261, 368] width 115 height 27
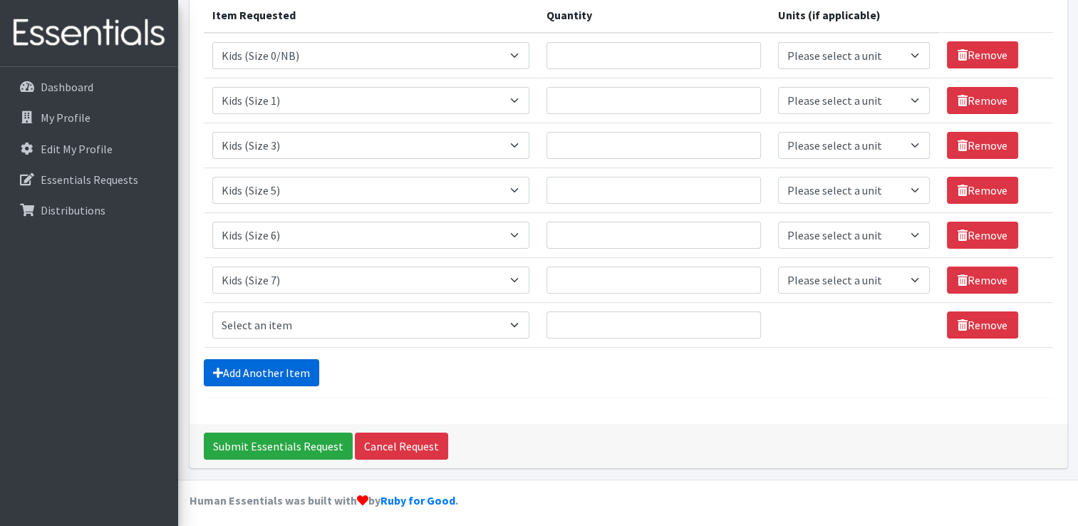
scroll to position [192, 0]
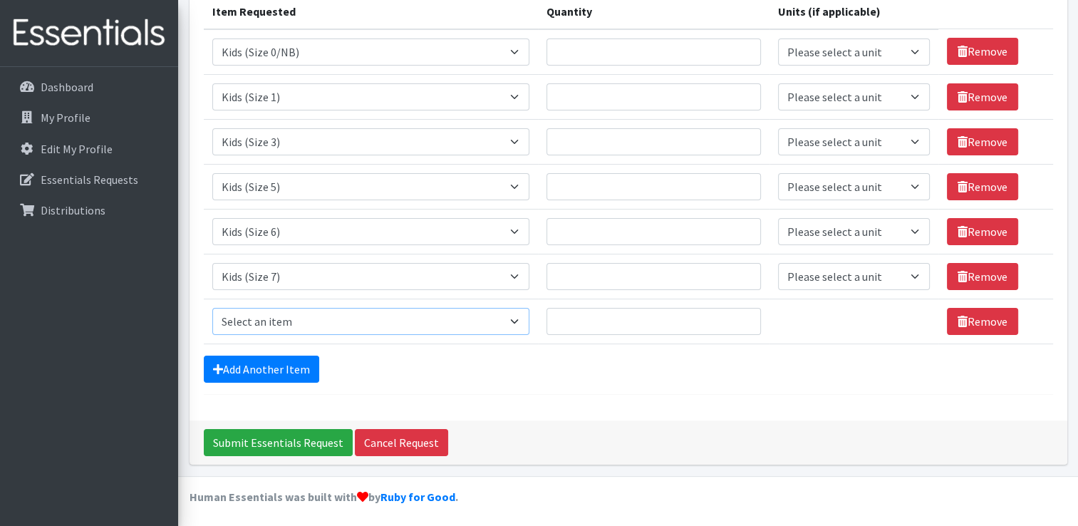
click at [319, 318] on select "Select an item Adult Briefs (Large, approx. 38"-56") Adult Briefs (Medium, appr…" at bounding box center [371, 321] width 318 height 27
select select "1169"
click at [212, 308] on select "Select an item Adult Briefs (Large, approx. 38"-56") Adult Briefs (Medium, appr…" at bounding box center [371, 321] width 318 height 27
click at [283, 363] on link "Add Another Item" at bounding box center [261, 368] width 115 height 27
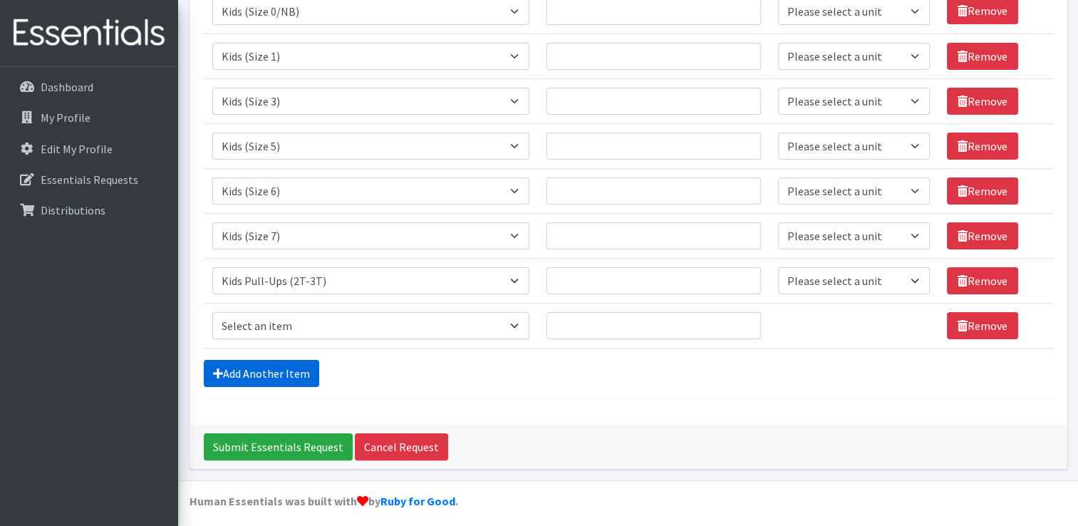
scroll to position [236, 0]
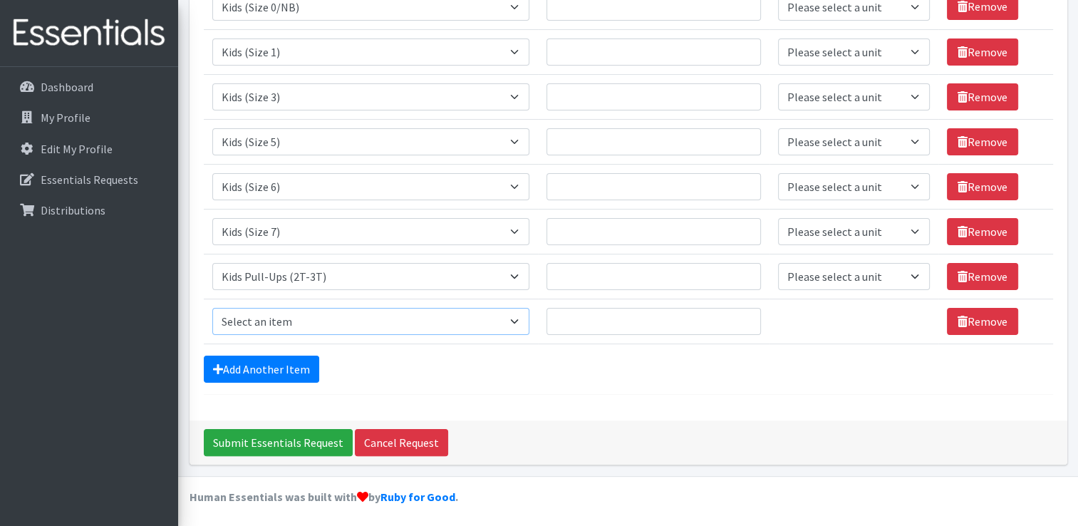
click at [333, 318] on select "Select an item Adult Briefs (Large, approx. 38"-56") Adult Briefs (Medium, appr…" at bounding box center [371, 321] width 318 height 27
click at [333, 315] on select "Select an item Adult Briefs (Large, approx. 38"-56") Adult Briefs (Medium, appr…" at bounding box center [371, 321] width 318 height 27
select select "1171"
click at [212, 308] on select "Select an item Adult Briefs (Large, approx. 38"-56") Adult Briefs (Medium, appr…" at bounding box center [371, 321] width 318 height 27
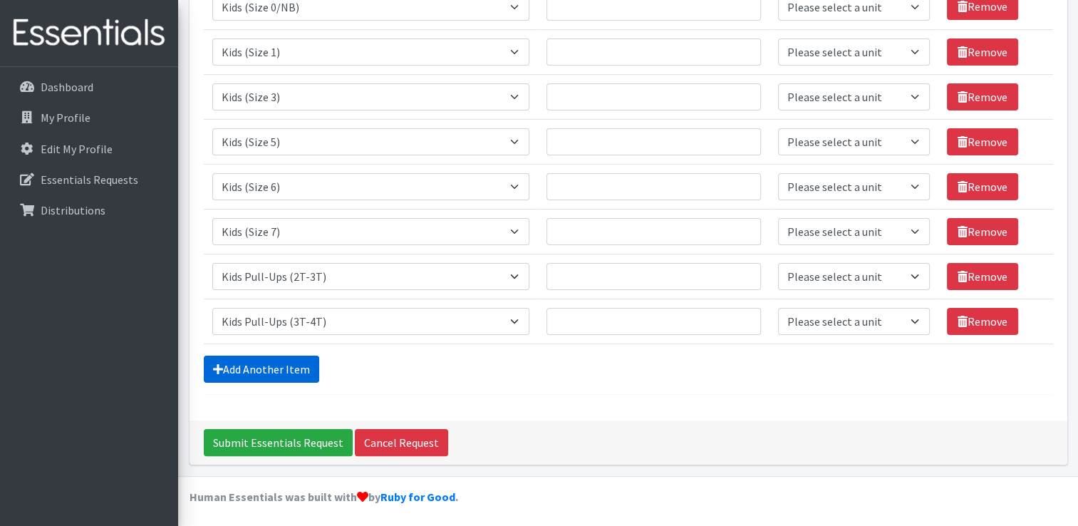
click at [291, 365] on link "Add Another Item" at bounding box center [261, 368] width 115 height 27
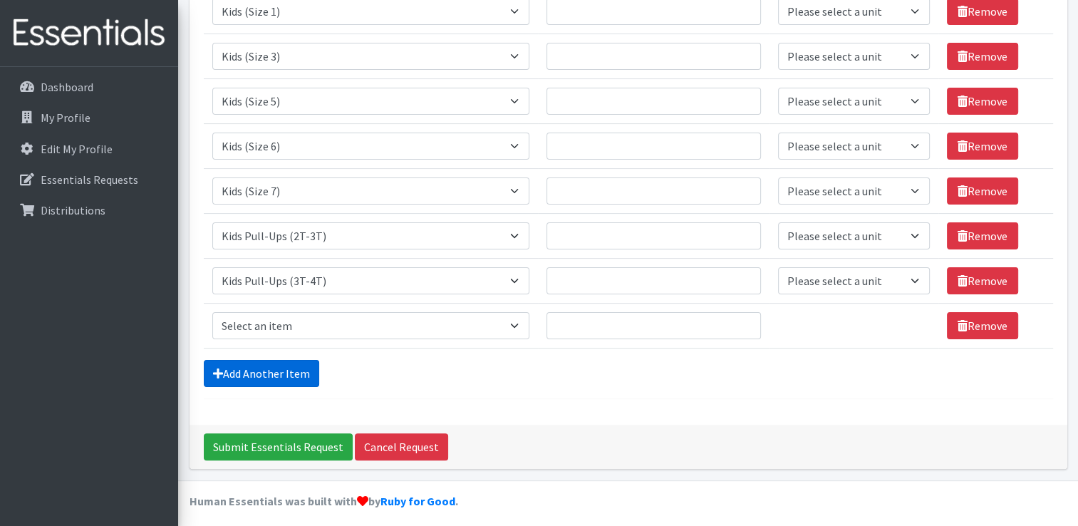
scroll to position [281, 0]
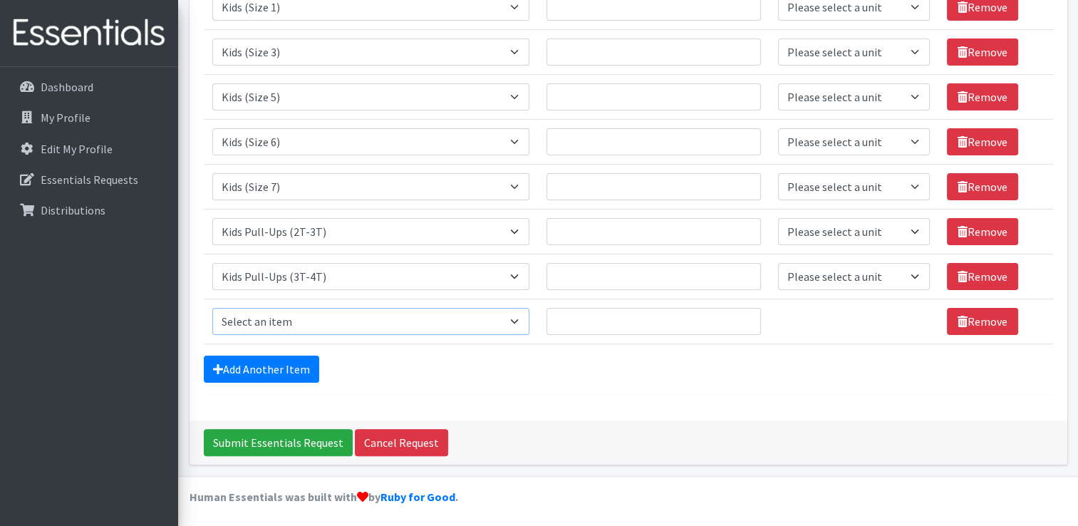
click at [323, 325] on select "Select an item Adult Briefs (Large, approx. 38"-56") Adult Briefs (Medium, appr…" at bounding box center [371, 321] width 318 height 27
select select "1185"
click at [212, 308] on select "Select an item Adult Briefs (Large, approx. 38"-56") Adult Briefs (Medium, appr…" at bounding box center [371, 321] width 318 height 27
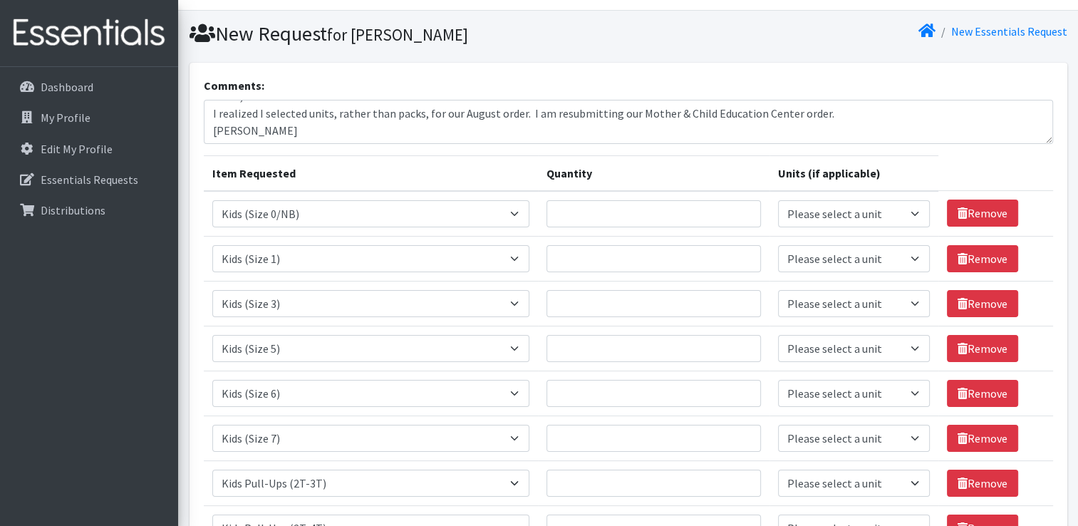
scroll to position [0, 0]
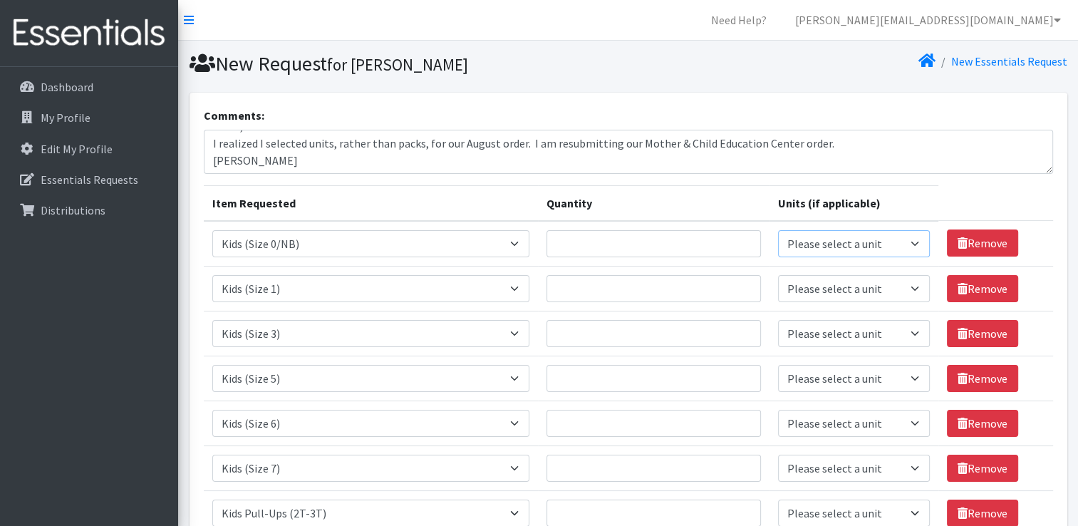
click at [872, 239] on select "Please select a unit units packs" at bounding box center [854, 243] width 152 height 27
select select "pack"
click at [778, 230] on select "Please select a unit units packs" at bounding box center [854, 243] width 152 height 27
click at [861, 289] on select "Please select a unit units packs" at bounding box center [854, 288] width 152 height 27
select select "pack"
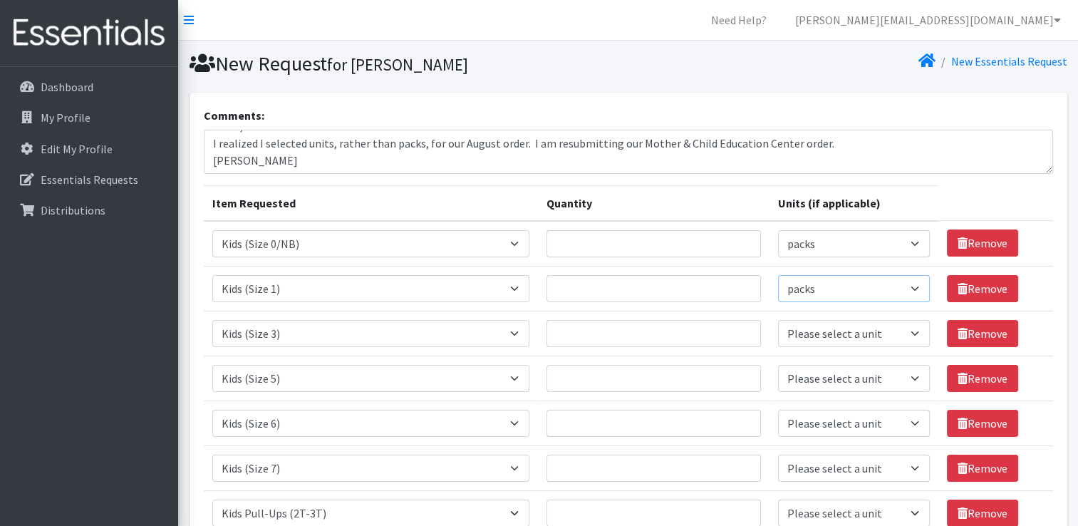
click at [778, 275] on select "Please select a unit units packs" at bounding box center [854, 288] width 152 height 27
drag, startPoint x: 867, startPoint y: 336, endPoint x: 867, endPoint y: 346, distance: 10.0
click at [867, 336] on select "Please select a unit units packs" at bounding box center [854, 333] width 152 height 27
select select "pack"
click at [778, 320] on select "Please select a unit units packs" at bounding box center [854, 333] width 152 height 27
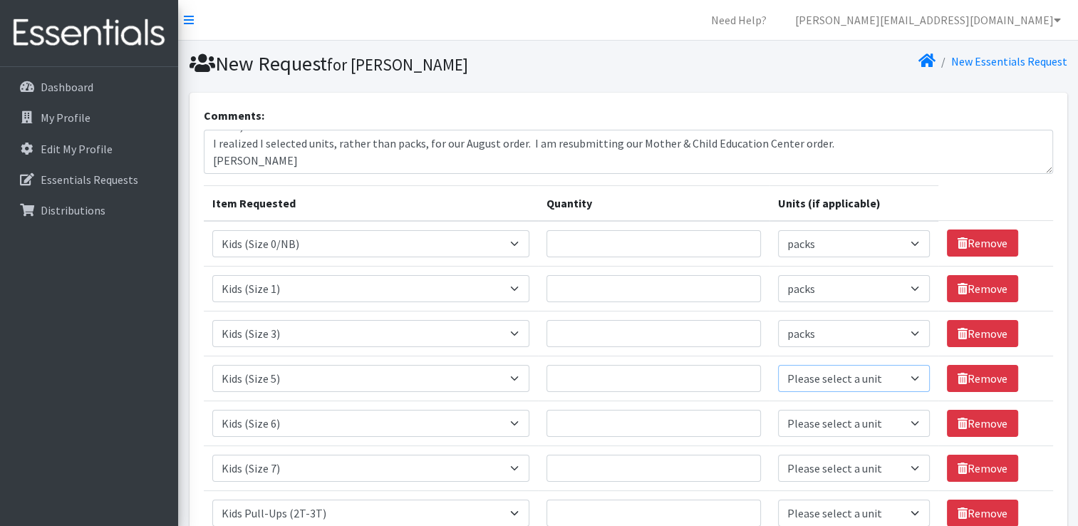
click at [860, 383] on select "Please select a unit units packs" at bounding box center [854, 378] width 152 height 27
select select "pack"
click at [778, 365] on select "Please select a unit units packs" at bounding box center [854, 378] width 152 height 27
click at [853, 423] on select "Please select a unit units packs" at bounding box center [854, 423] width 152 height 27
select select "pack"
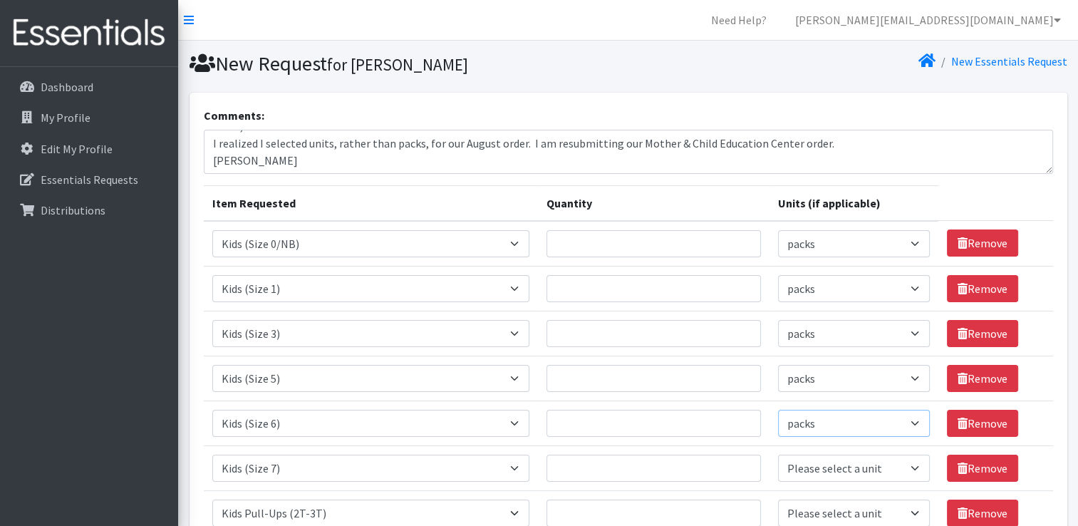
click at [778, 410] on select "Please select a unit units packs" at bounding box center [854, 423] width 152 height 27
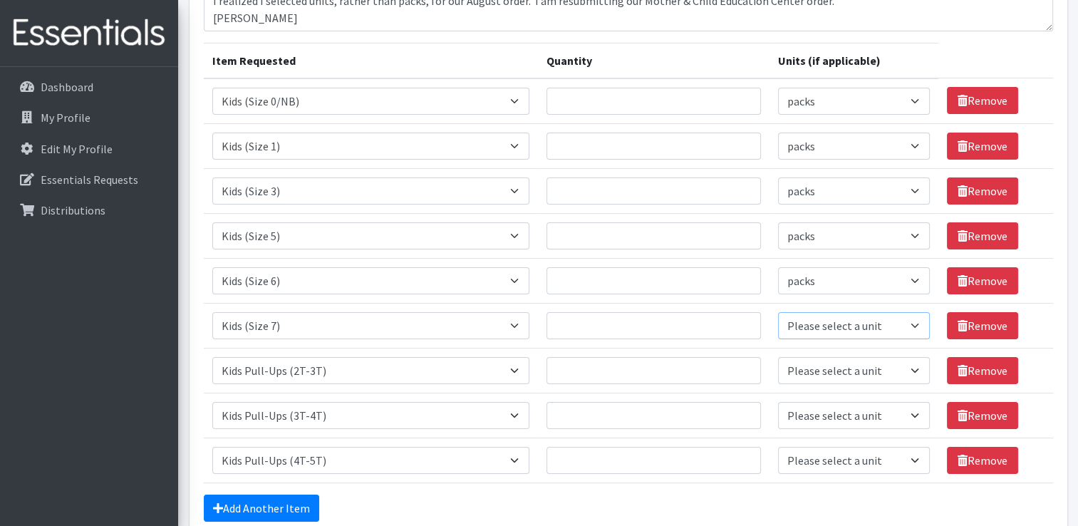
click at [849, 331] on select "Please select a unit units packs" at bounding box center [854, 325] width 152 height 27
click at [849, 402] on select "Please select a unit units packs" at bounding box center [854, 415] width 152 height 27
click at [858, 332] on select "Please select a unit units packs" at bounding box center [854, 325] width 152 height 27
select select "pack"
click at [778, 312] on select "Please select a unit units packs" at bounding box center [854, 325] width 152 height 27
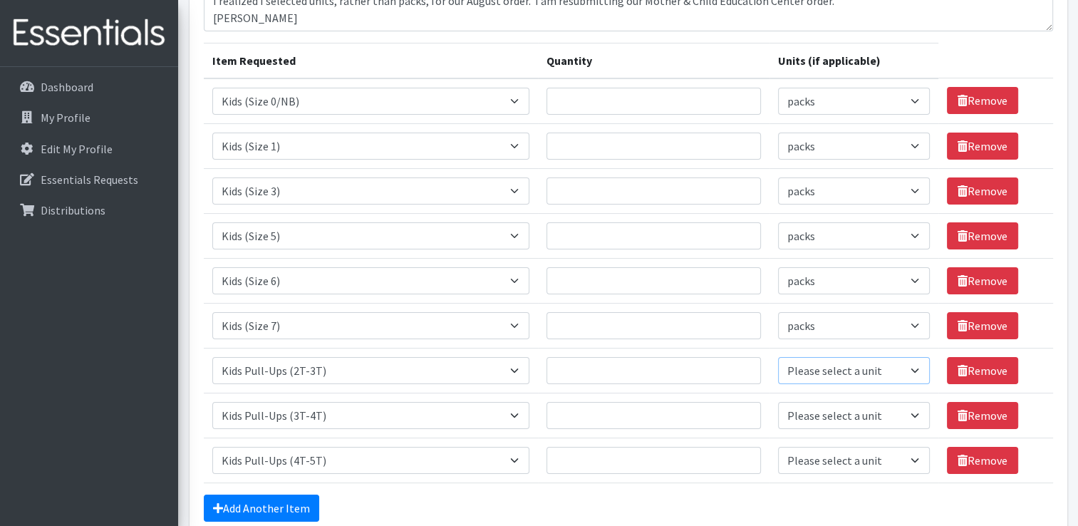
click at [853, 375] on select "Please select a unit units packs" at bounding box center [854, 370] width 152 height 27
select select "pack"
click at [778, 357] on select "Please select a unit units packs" at bounding box center [854, 370] width 152 height 27
click at [849, 403] on select "Please select a unit units packs" at bounding box center [854, 415] width 152 height 27
select select "pack"
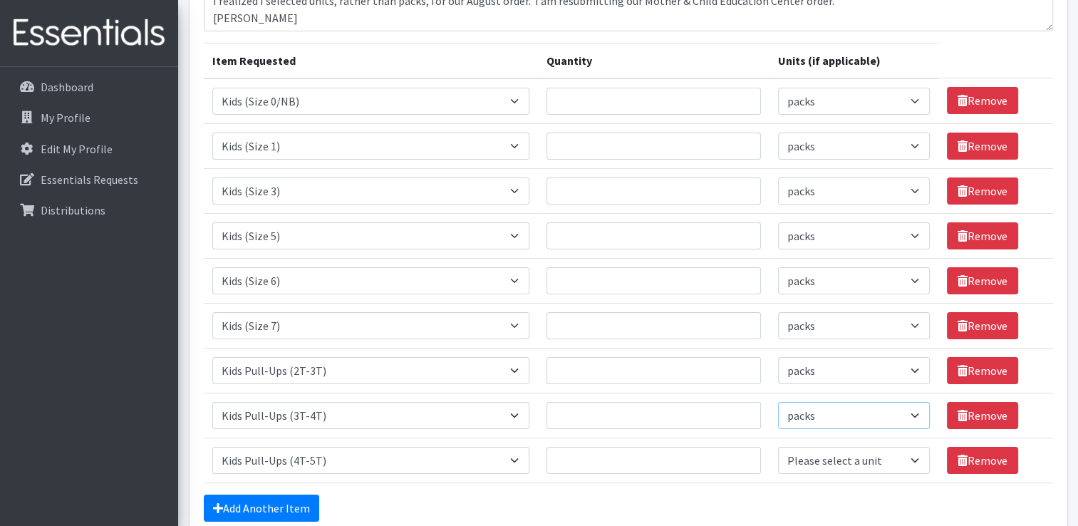
click at [778, 402] on select "Please select a unit units packs" at bounding box center [854, 415] width 152 height 27
click at [832, 453] on select "Please select a unit units packs" at bounding box center [854, 460] width 152 height 27
select select "pack"
click at [778, 447] on select "Please select a unit units packs" at bounding box center [854, 460] width 152 height 27
click at [662, 106] on input "Quantity" at bounding box center [653, 101] width 214 height 27
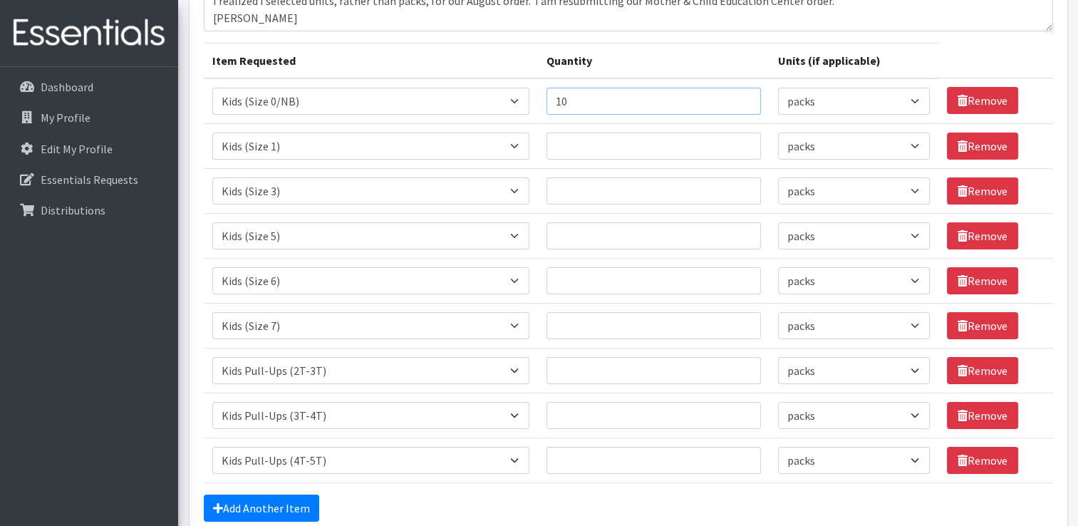
type input "10"
click at [643, 147] on input "Quantity" at bounding box center [653, 145] width 214 height 27
type input "5"
click at [613, 191] on input "Quantity" at bounding box center [653, 190] width 214 height 27
type input "10"
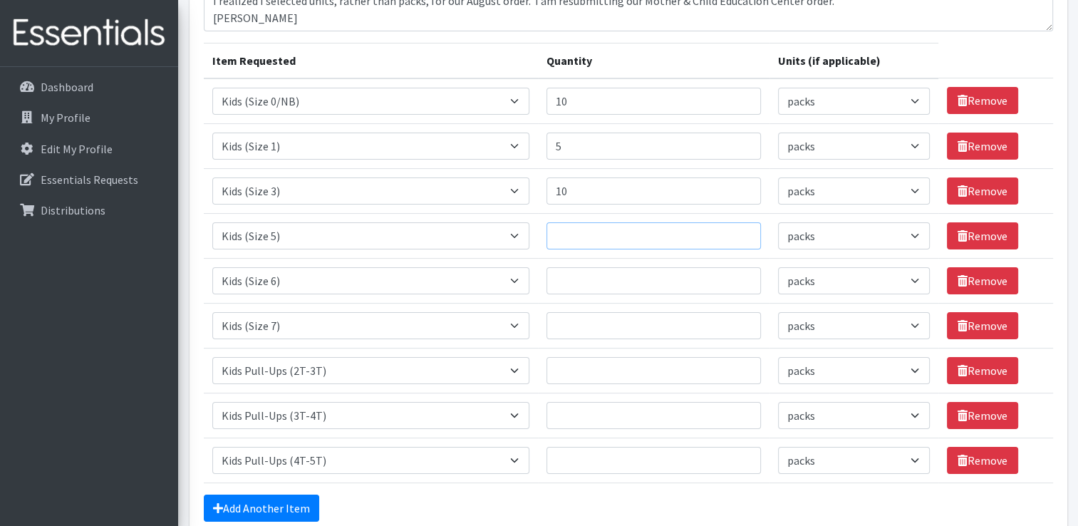
click at [594, 241] on input "Quantity" at bounding box center [653, 235] width 214 height 27
type input "20"
click at [641, 286] on input "Quantity" at bounding box center [653, 280] width 214 height 27
type input "30"
click at [630, 326] on input "Quantity" at bounding box center [653, 325] width 214 height 27
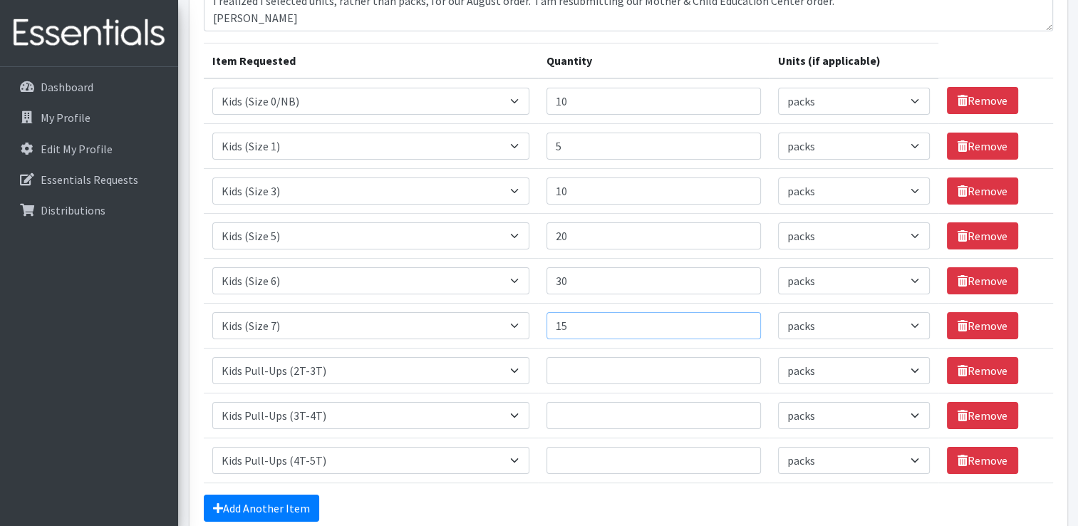
type input "15"
click at [619, 371] on input "Quantity" at bounding box center [653, 370] width 214 height 27
type input "15"
click at [604, 420] on input "Quantity" at bounding box center [653, 415] width 214 height 27
type input "15"
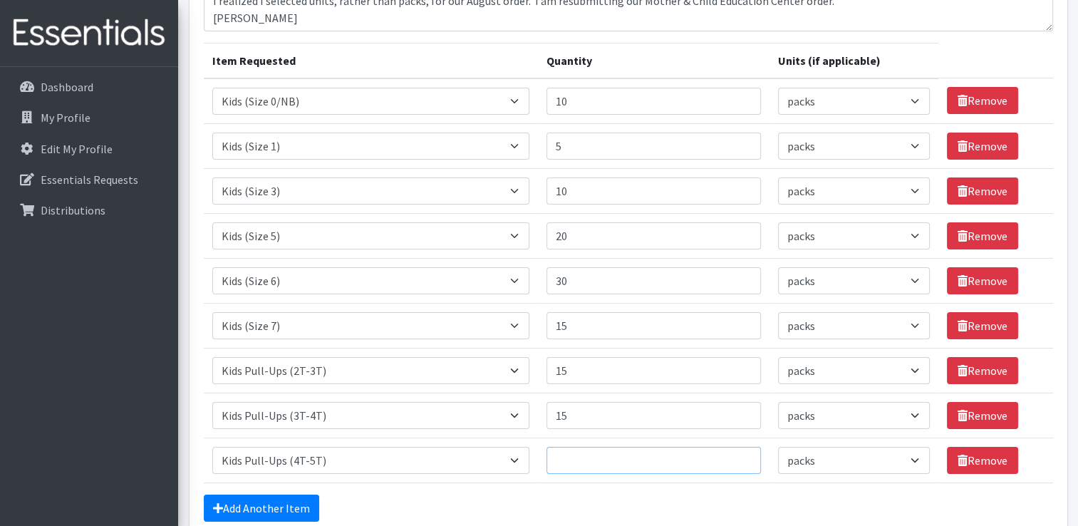
click at [589, 452] on input "Quantity" at bounding box center [653, 460] width 214 height 27
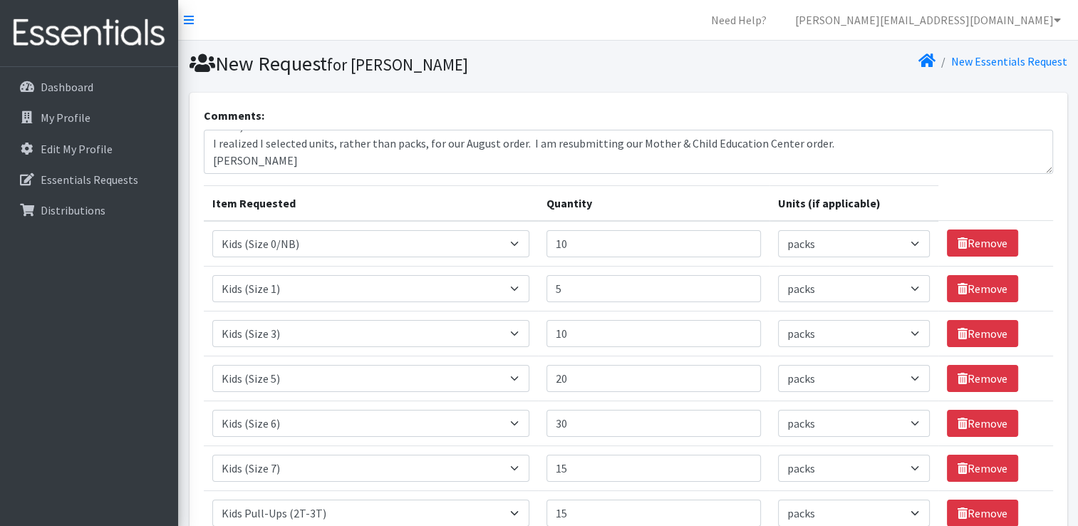
scroll to position [0, 0]
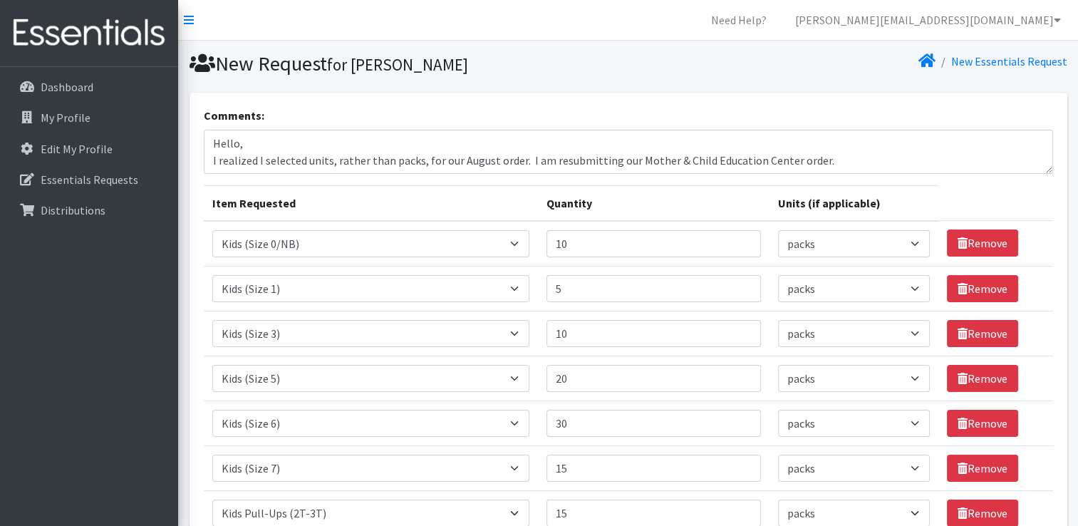
type input "15"
click at [835, 164] on textarea "Hello, I realized I selected units, rather than packs, for our August order. I …" at bounding box center [628, 152] width 849 height 44
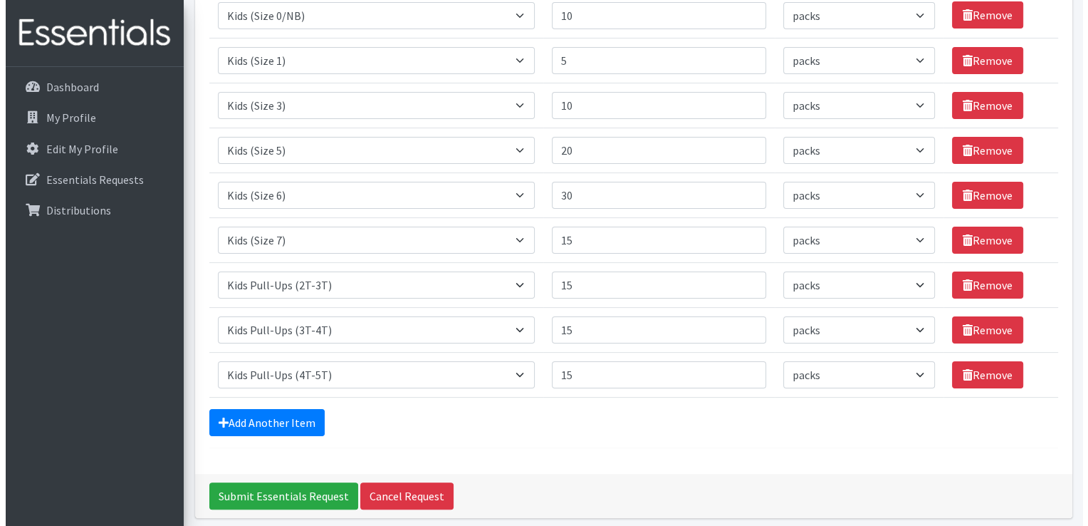
scroll to position [281, 0]
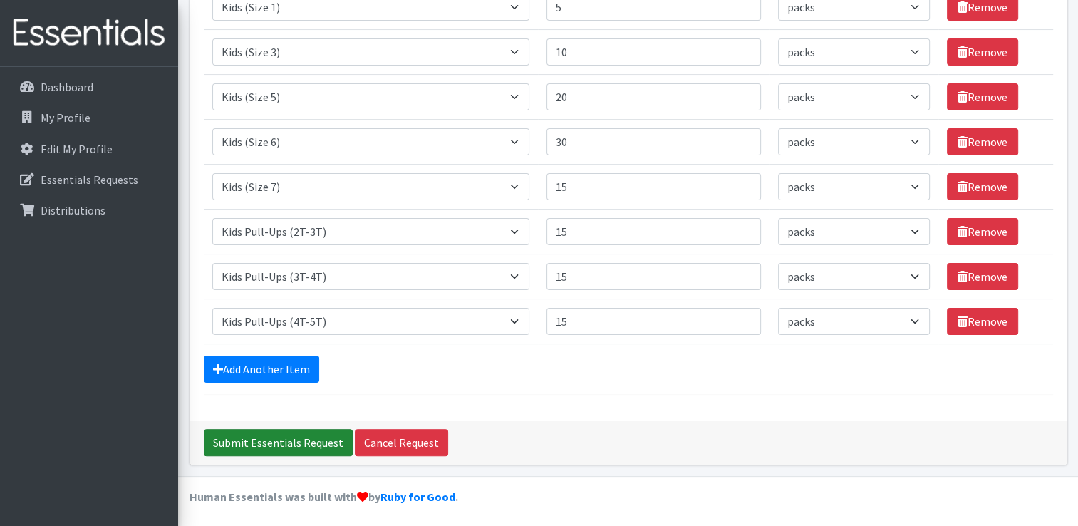
type textarea "Hello, I realized I selected units, rather than packs, for our August order. I …"
click at [276, 437] on input "Submit Essentials Request" at bounding box center [278, 442] width 149 height 27
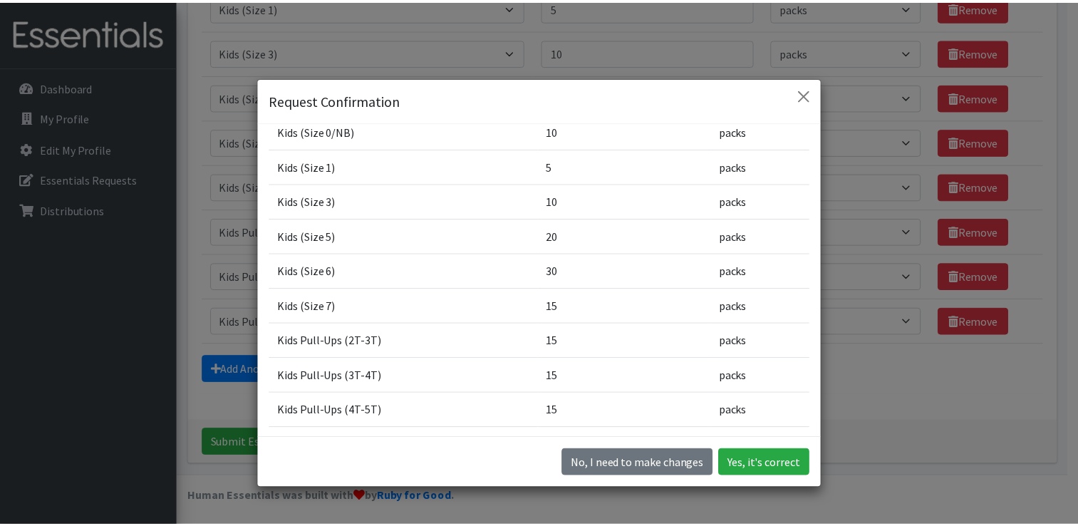
scroll to position [117, 0]
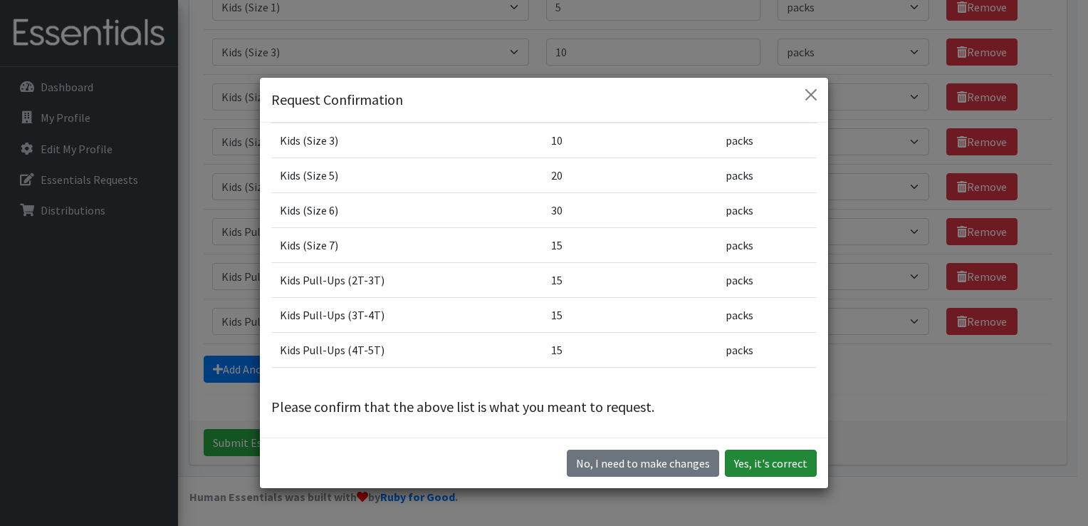
click at [774, 464] on button "Yes, it's correct" at bounding box center [771, 462] width 92 height 27
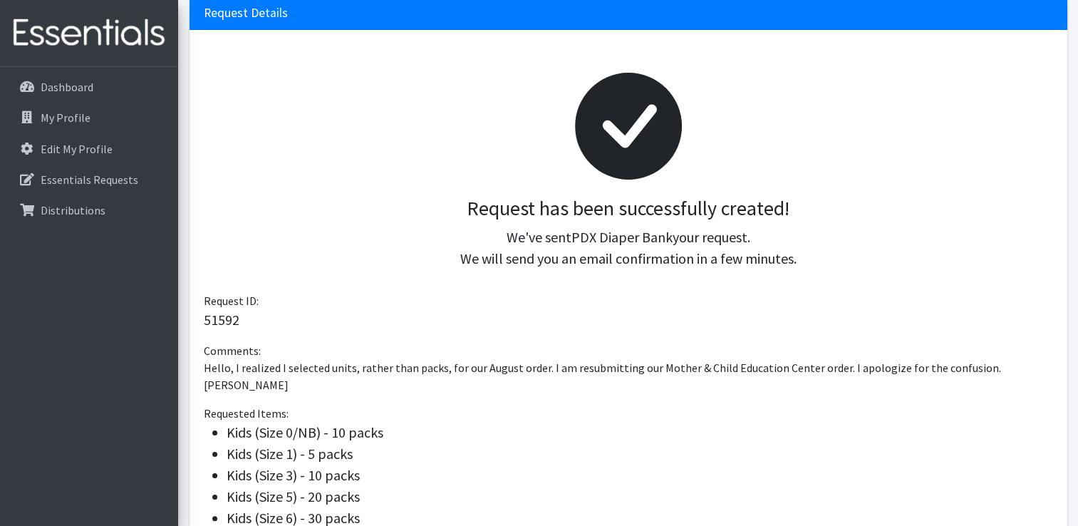
scroll to position [59, 0]
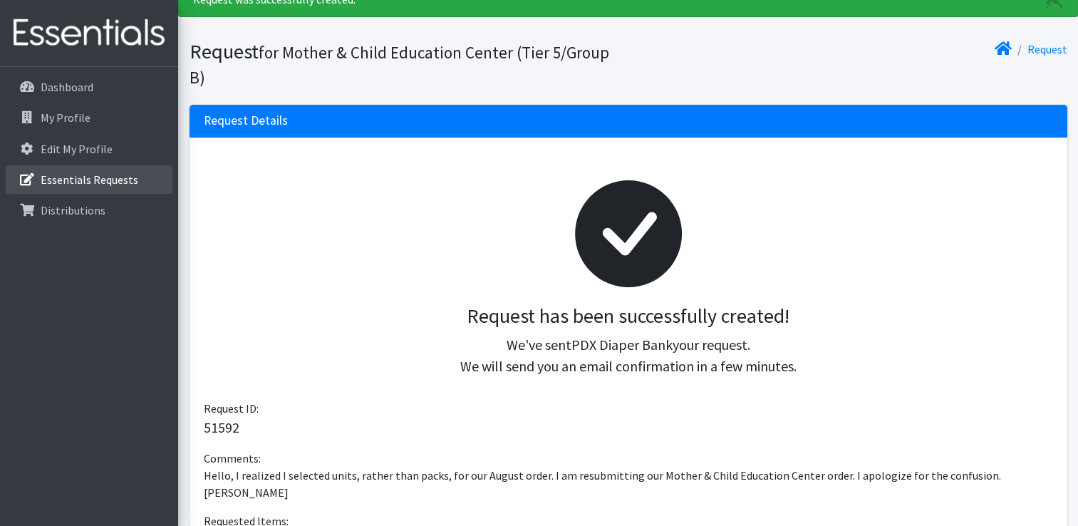
click at [100, 183] on p "Essentials Requests" at bounding box center [90, 179] width 98 height 14
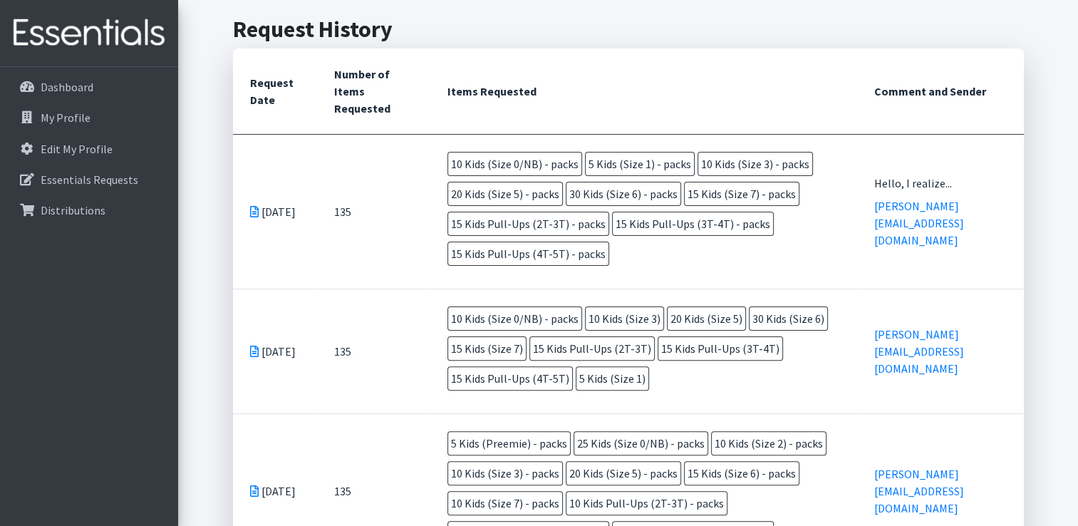
scroll to position [356, 0]
